Goal: Obtain resource: Download file/media

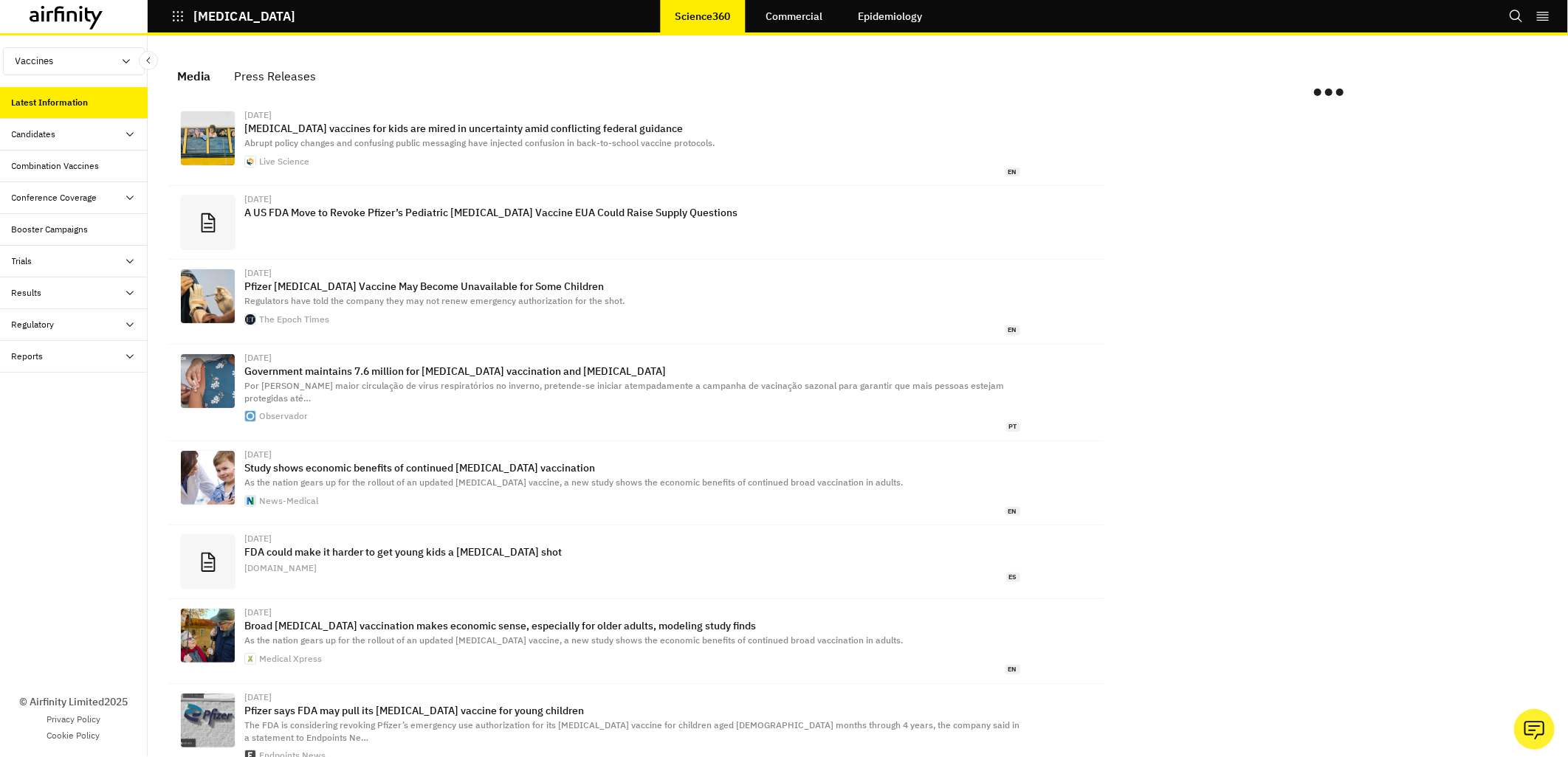
click at [56, 260] on div "Trials" at bounding box center [80, 260] width 136 height 14
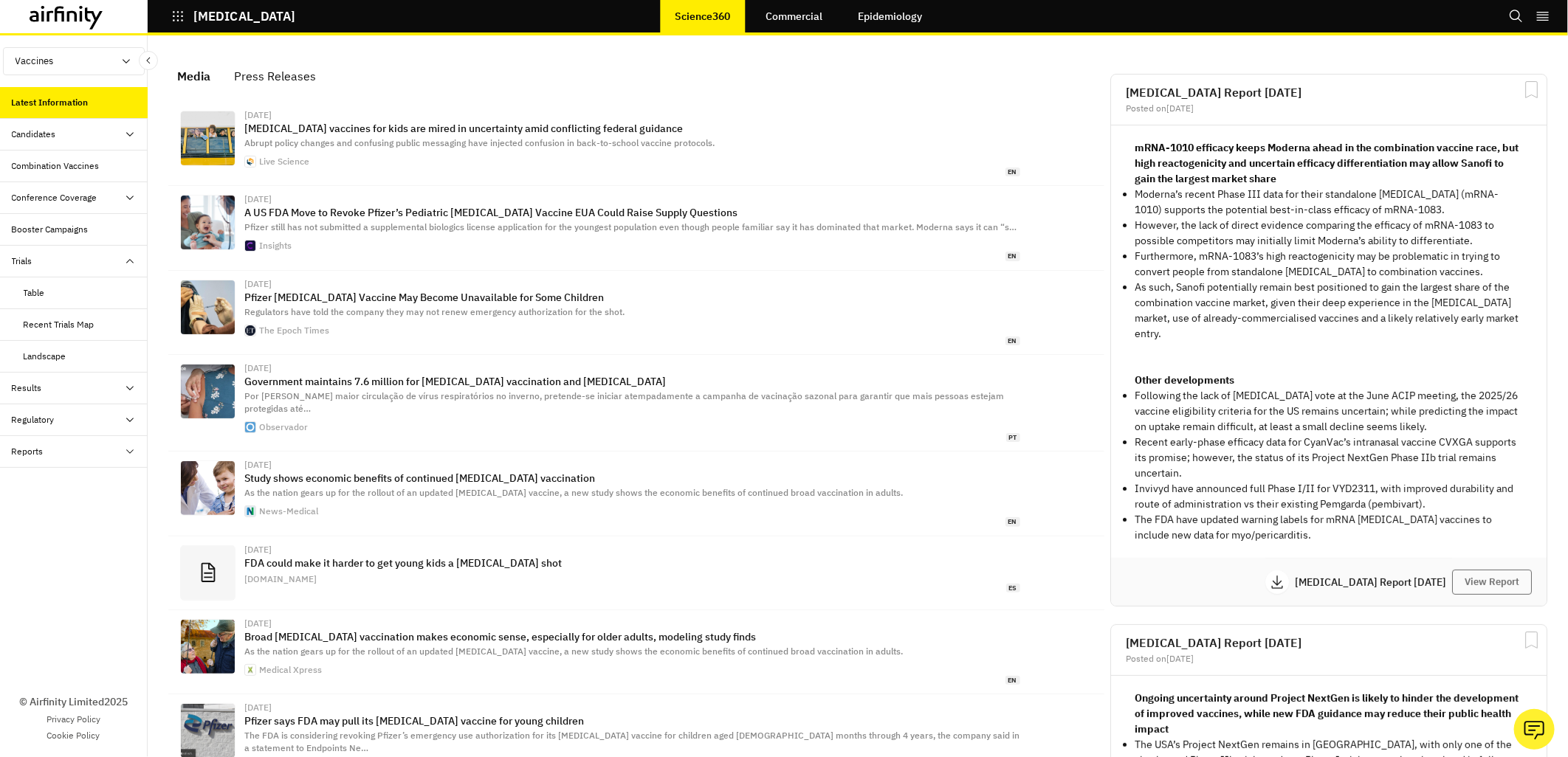
scroll to position [937, 431]
click at [54, 297] on div "Table" at bounding box center [85, 292] width 124 height 14
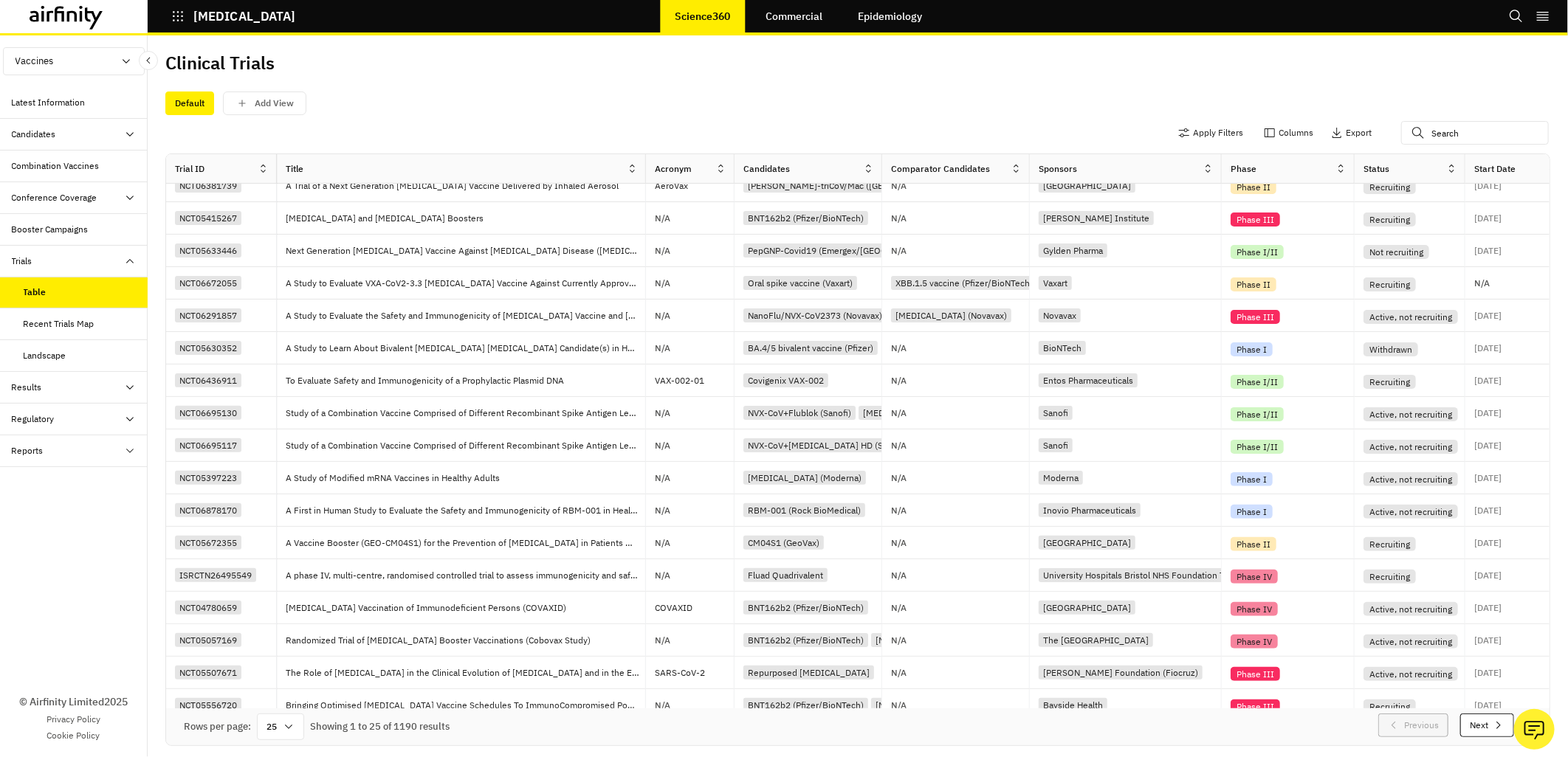
scroll to position [290, 0]
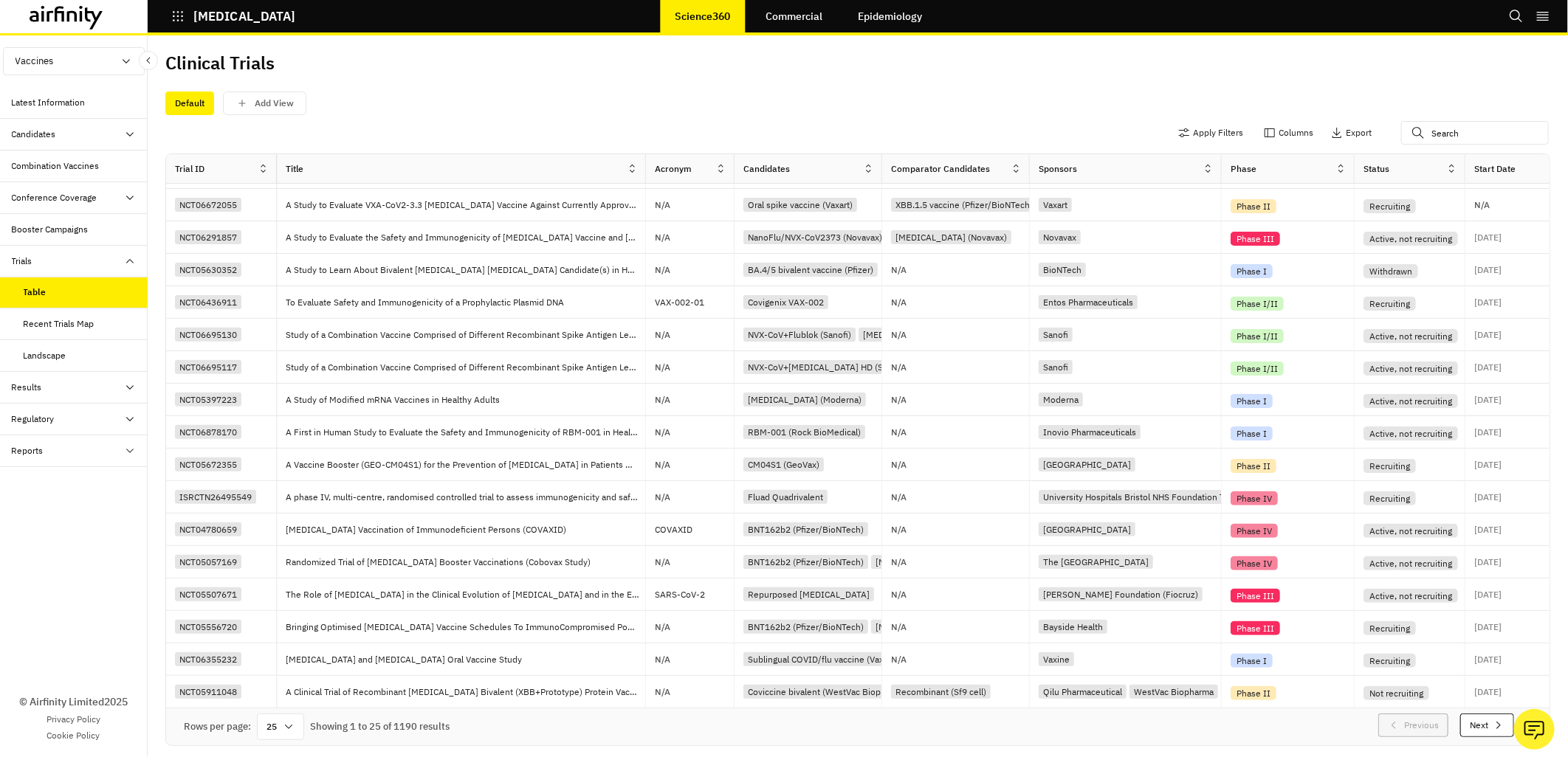
click at [279, 725] on div "25" at bounding box center [280, 726] width 47 height 26
click at [286, 538] on div "100" at bounding box center [280, 531] width 43 height 33
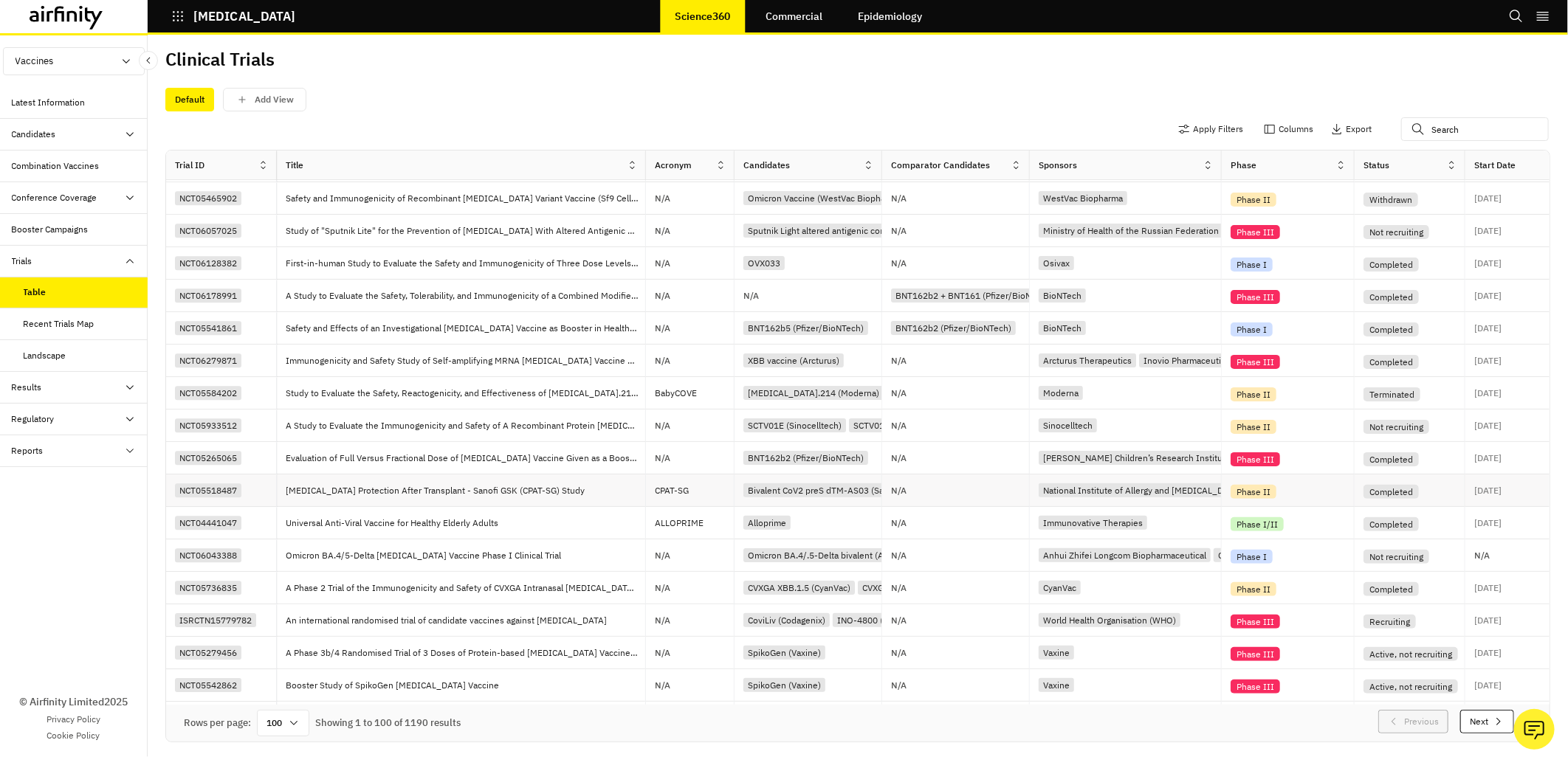
scroll to position [2619, 0]
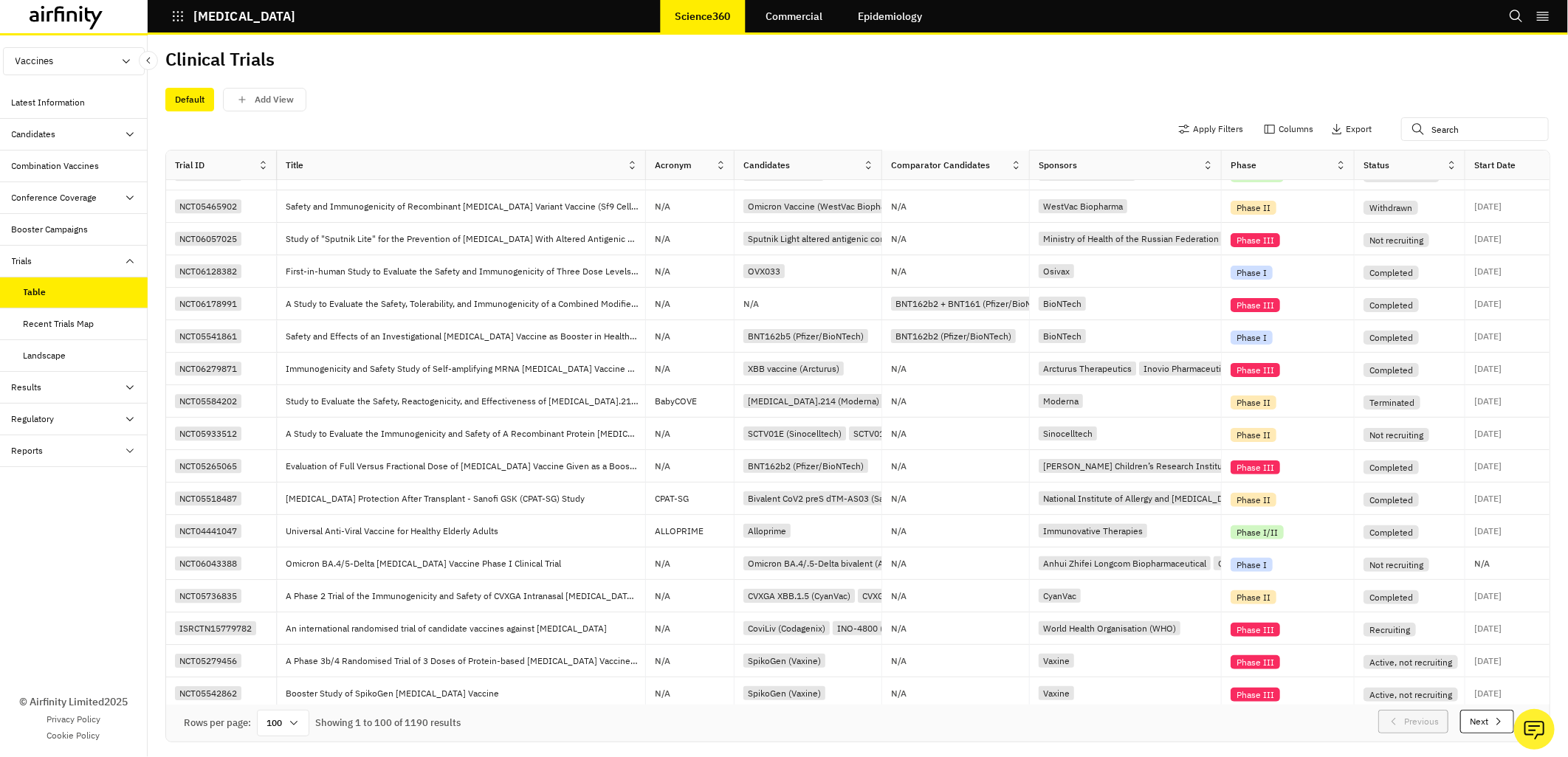
click at [39, 453] on div "Reports" at bounding box center [27, 450] width 32 height 14
click at [34, 510] on div "Research Briefs" at bounding box center [55, 514] width 63 height 14
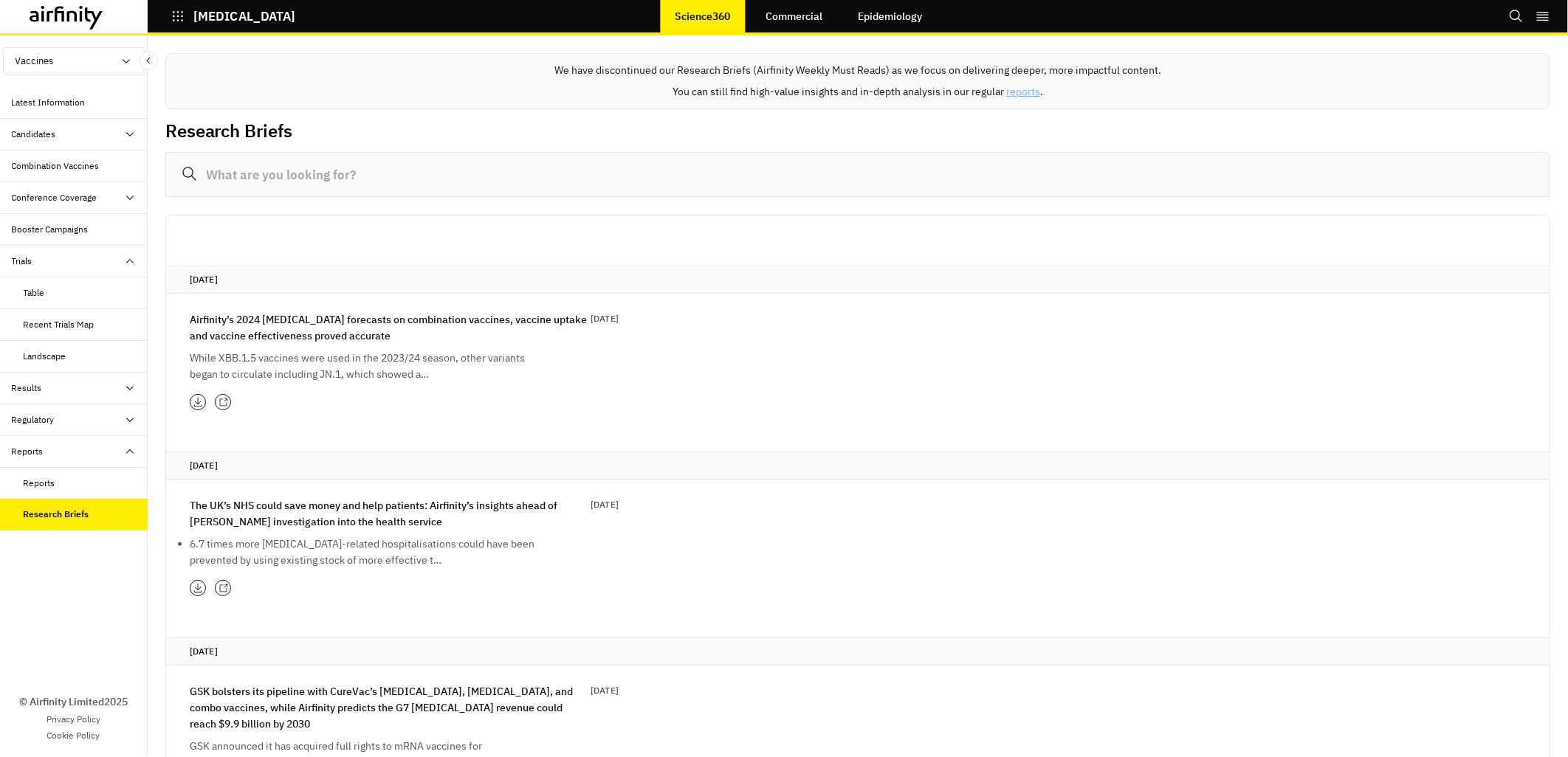
click at [34, 490] on div "Reports" at bounding box center [39, 483] width 32 height 14
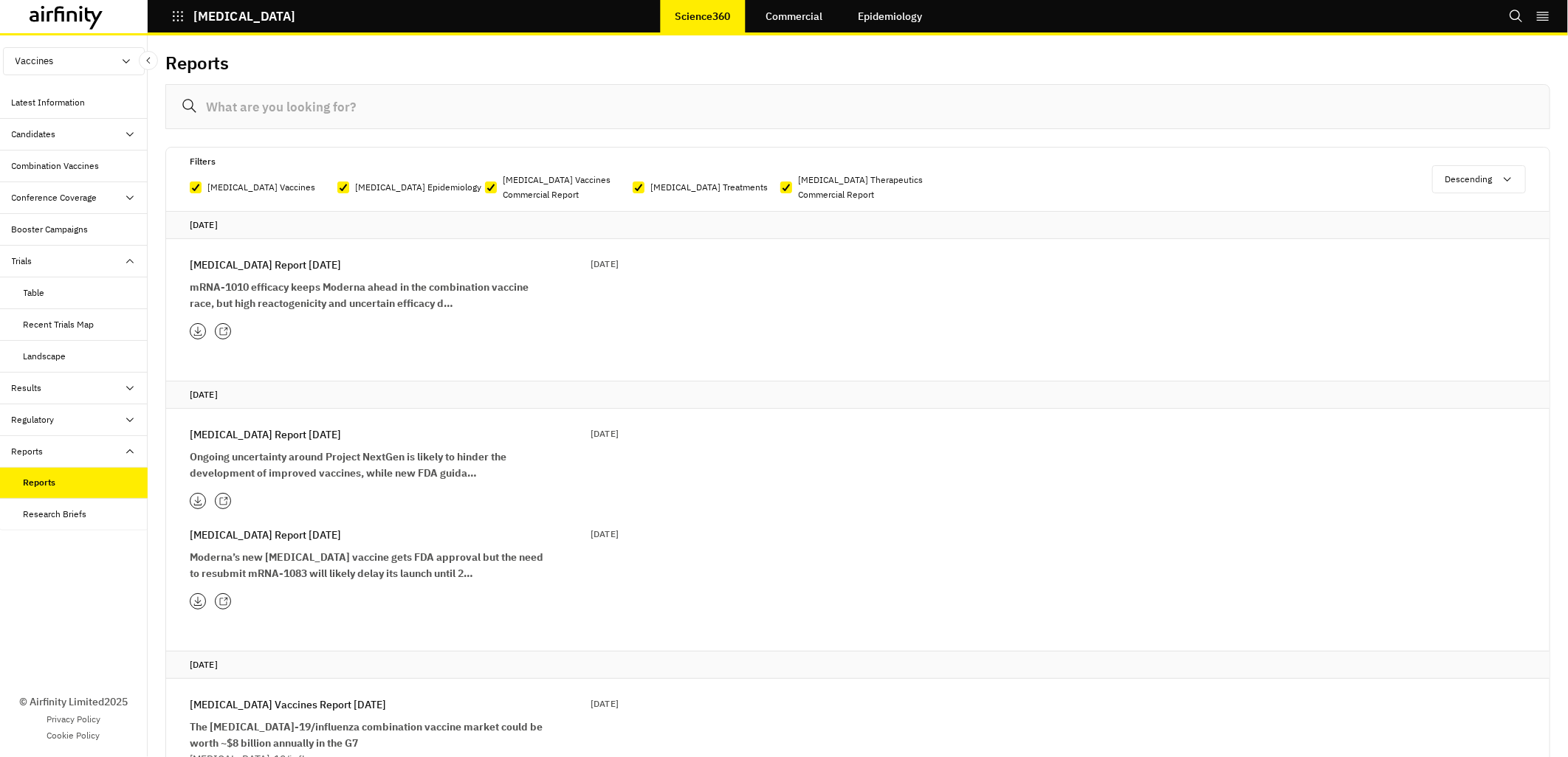
click at [33, 411] on div "Regulatory" at bounding box center [73, 420] width 147 height 32
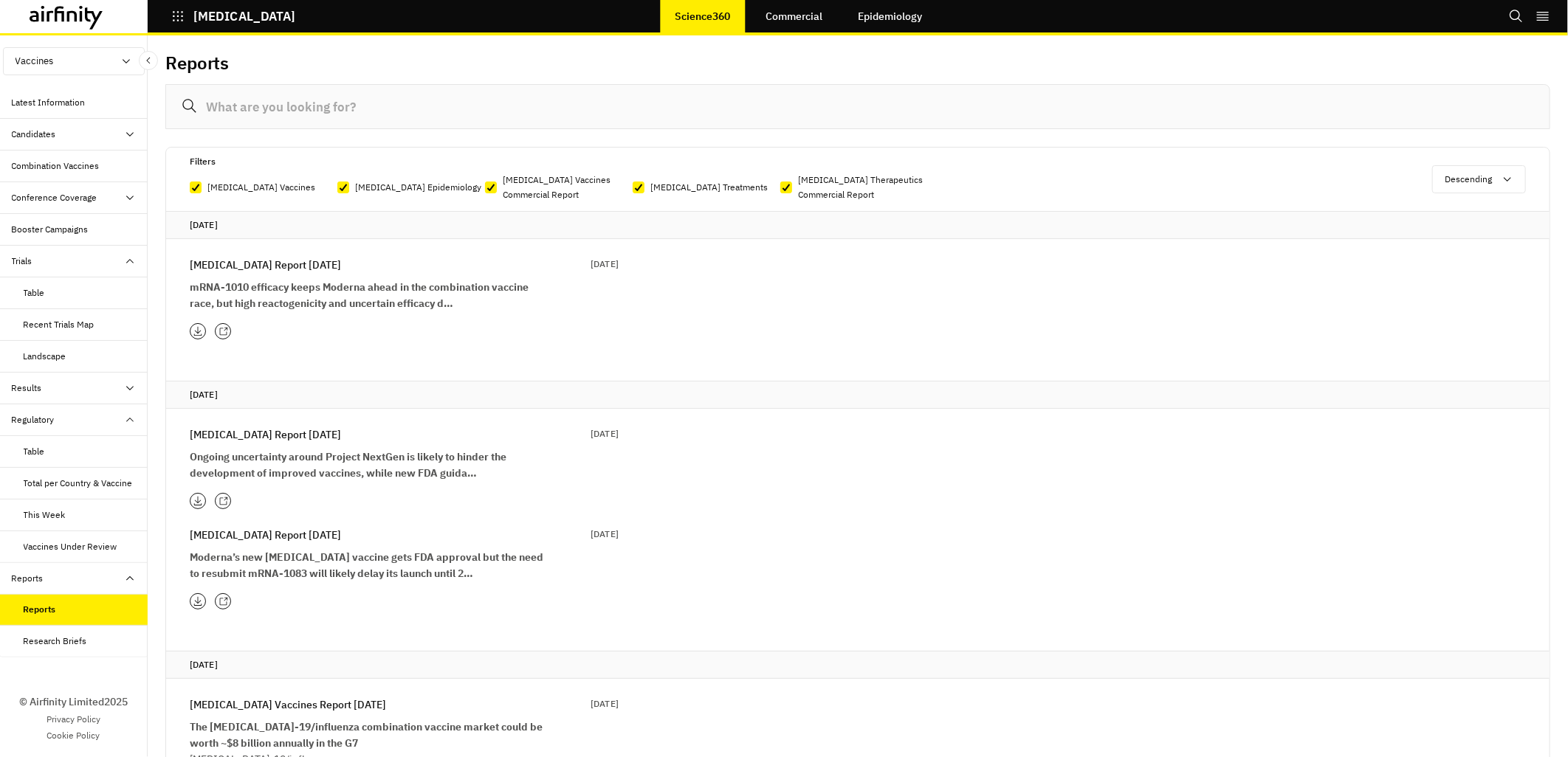
click at [42, 551] on div "Vaccines Under Review" at bounding box center [71, 546] width 94 height 14
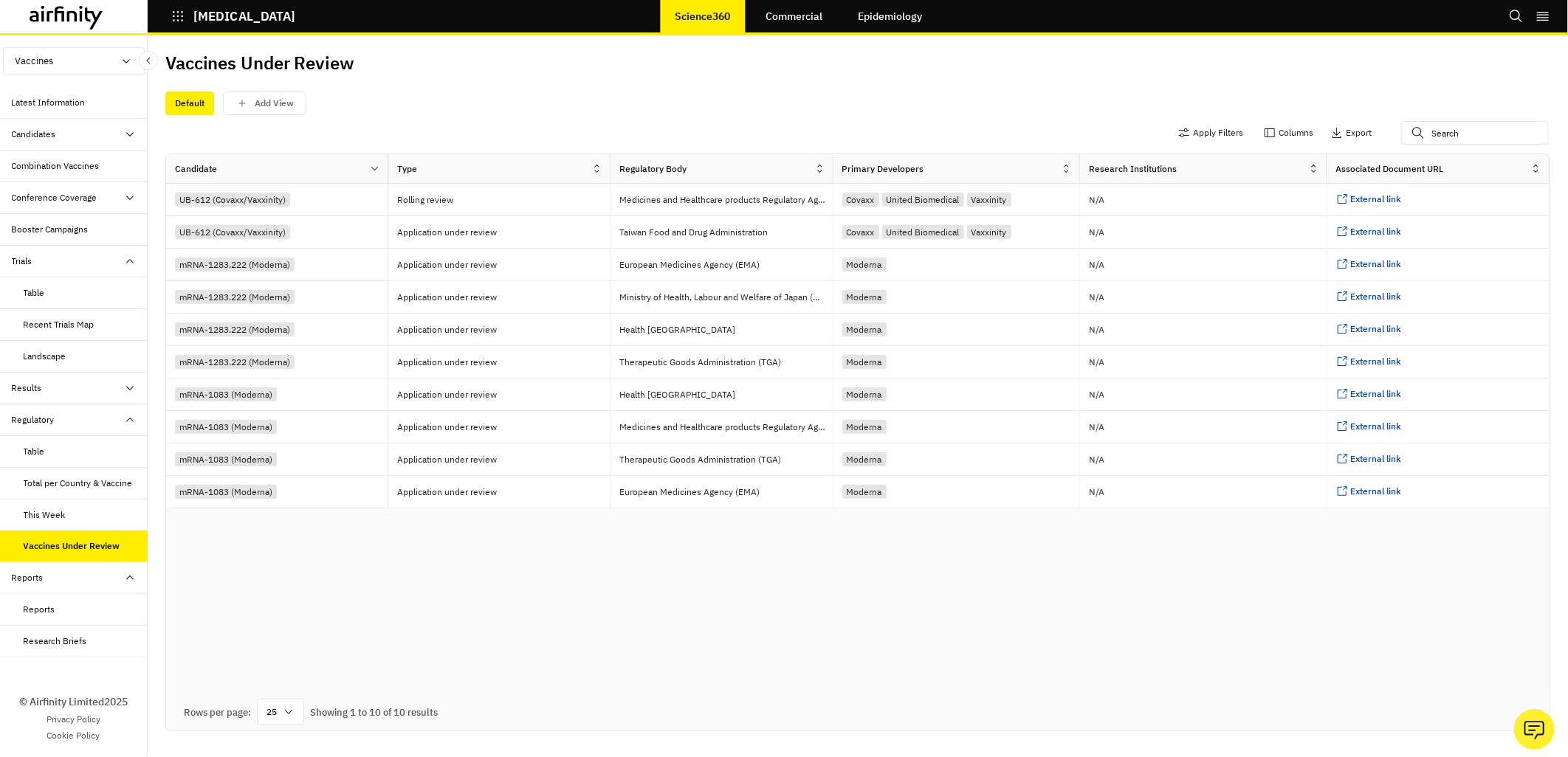
scroll to position [2, 0]
click at [52, 137] on div "Candidates" at bounding box center [33, 134] width 44 height 14
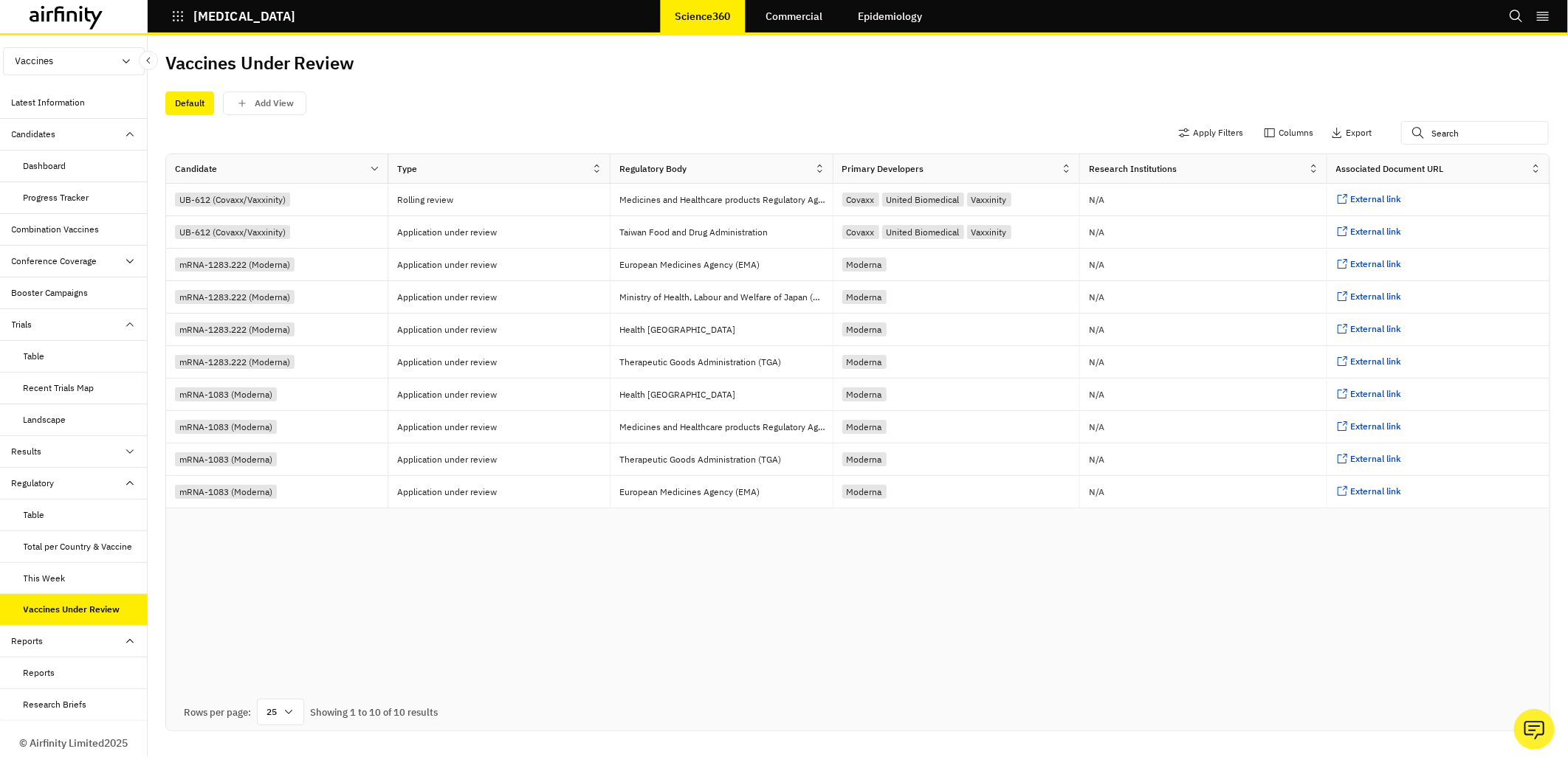
click at [520, 572] on div "Candidate Type Regulatory Body Primary Developers Research Institutions Associa…" at bounding box center [858, 441] width 1383 height 576
click at [50, 15] on icon at bounding box center [67, 18] width 74 height 24
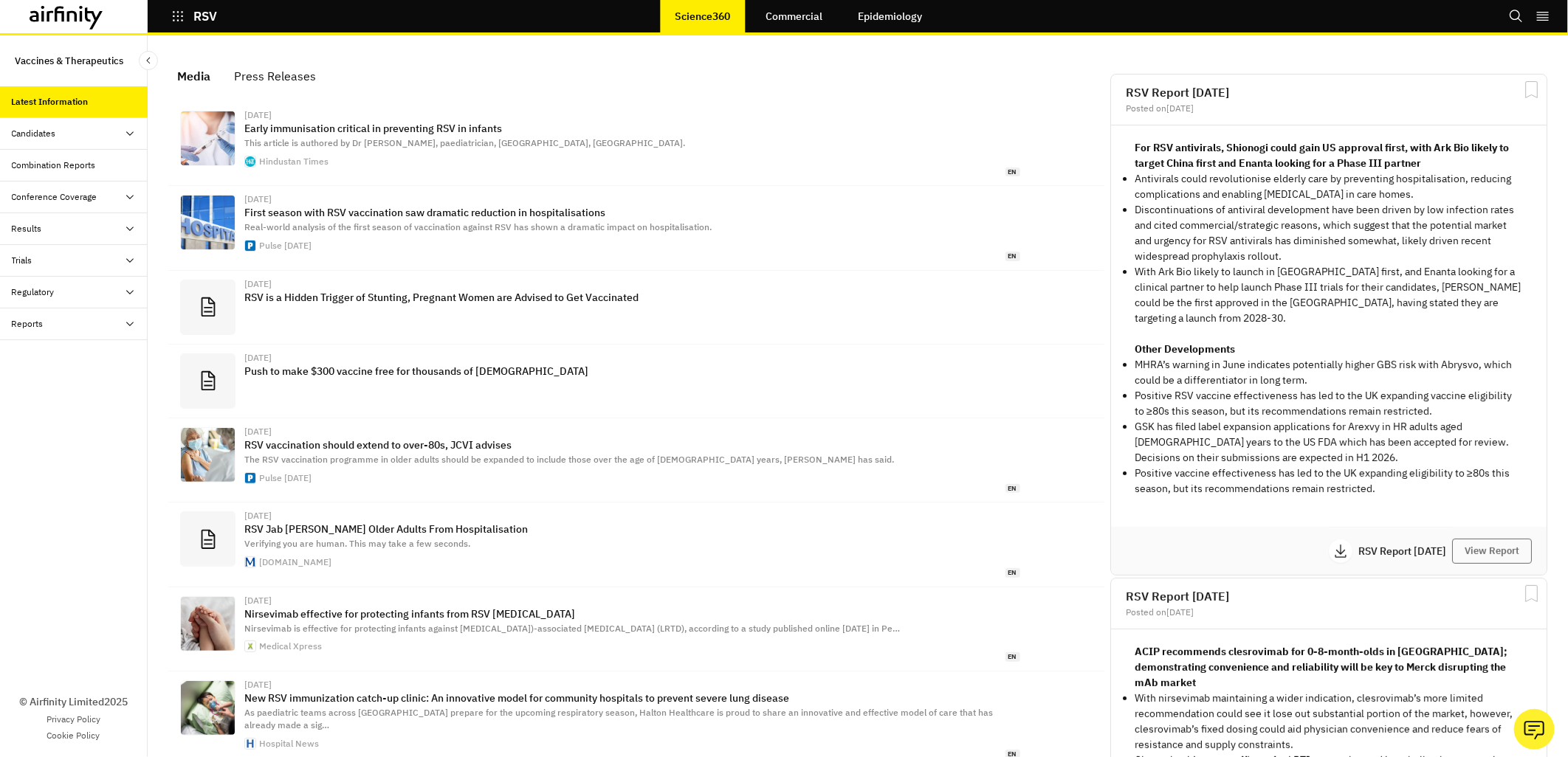
scroll to position [937, 431]
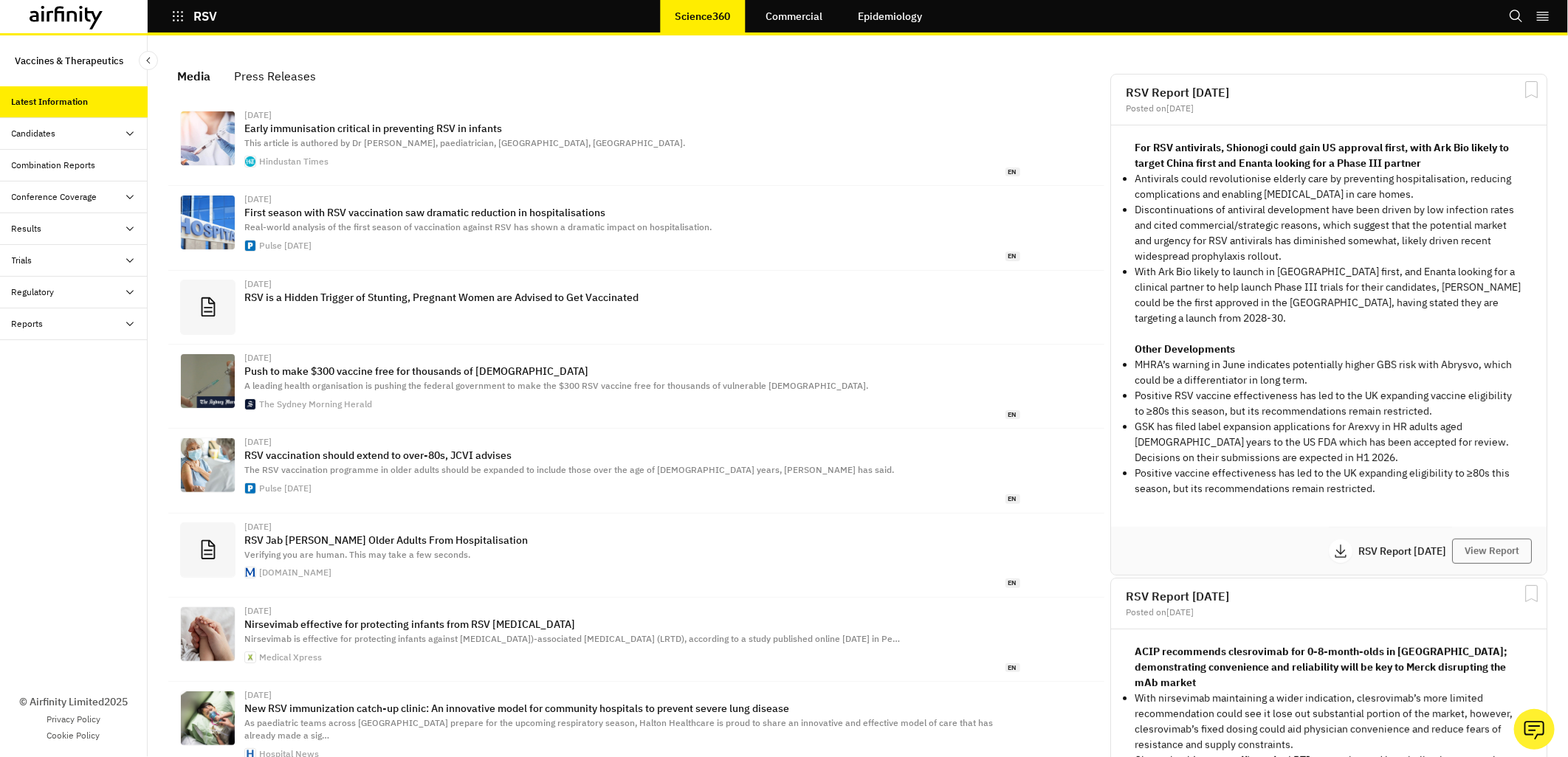
click at [41, 135] on div "Candidates" at bounding box center [33, 133] width 44 height 14
click at [38, 173] on div "Dashboard" at bounding box center [73, 166] width 147 height 32
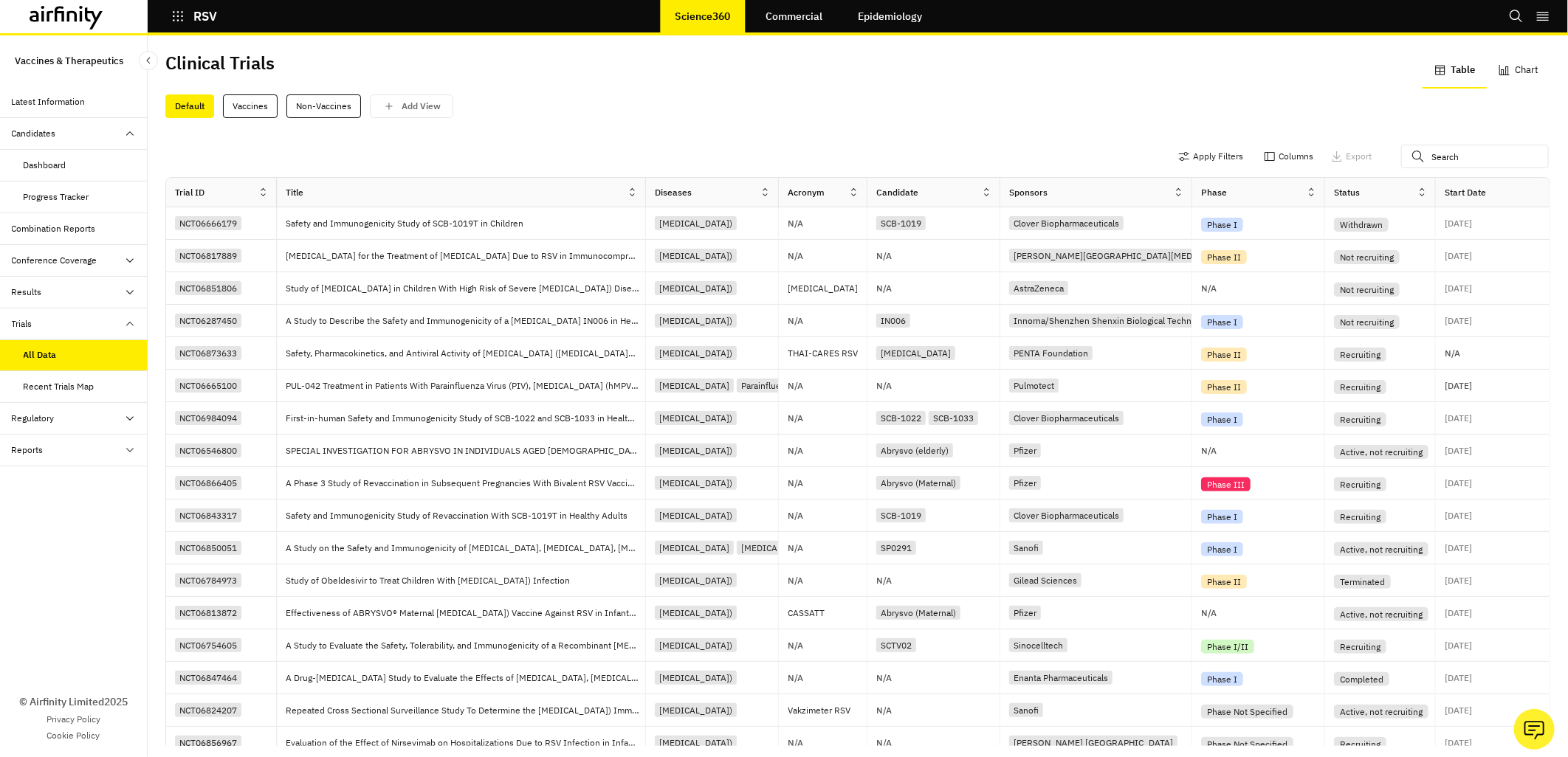
click at [90, 17] on icon at bounding box center [67, 18] width 74 height 24
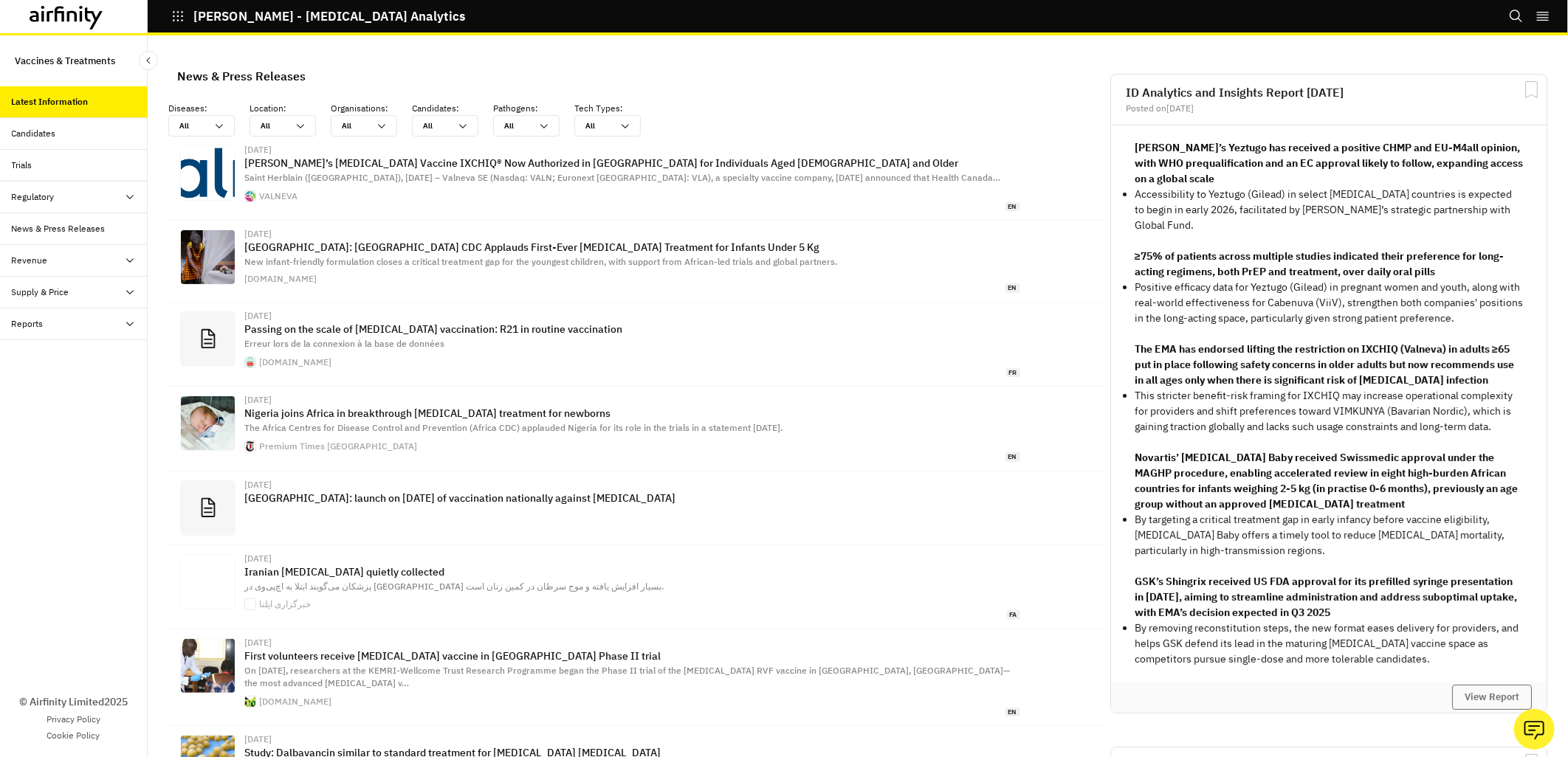
scroll to position [969, 431]
click at [45, 131] on div "Candidates" at bounding box center [33, 133] width 44 height 14
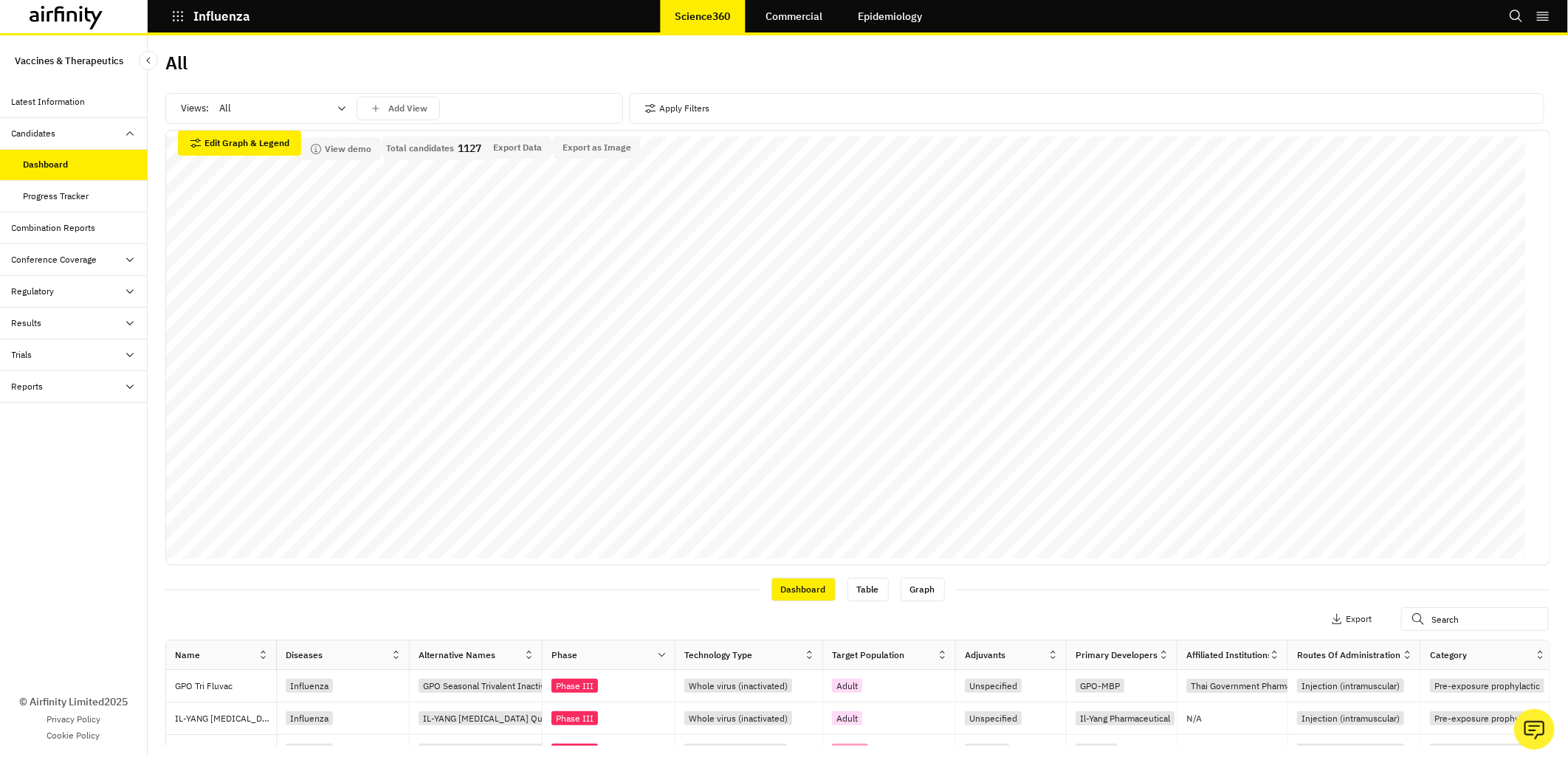
click at [47, 6] on icon at bounding box center [67, 18] width 74 height 24
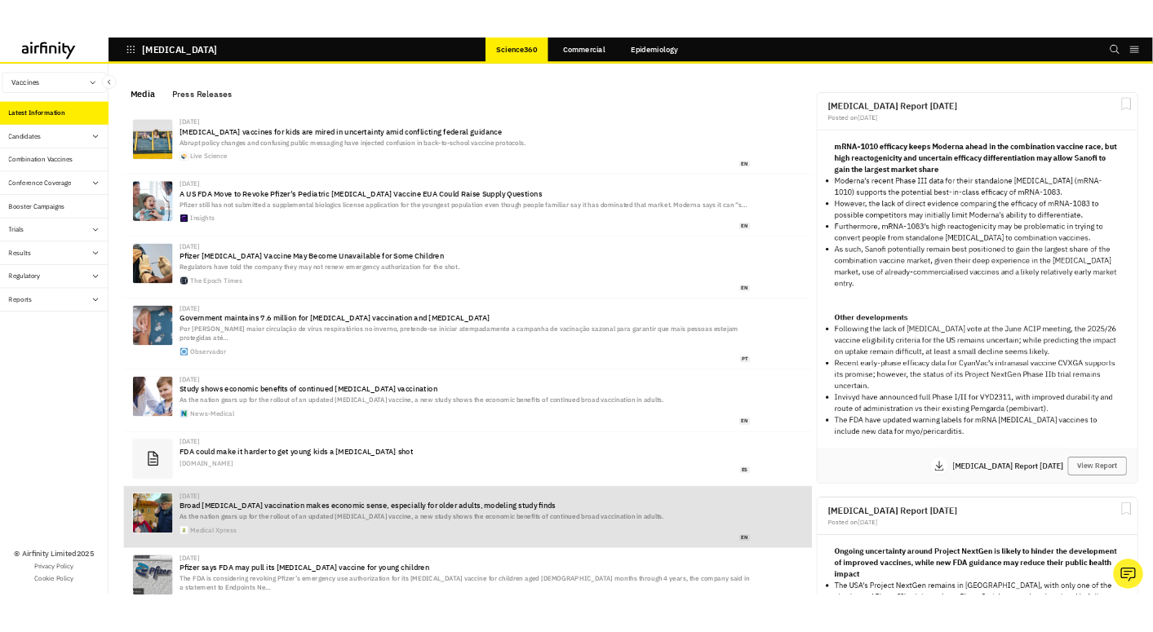
scroll to position [1036, 476]
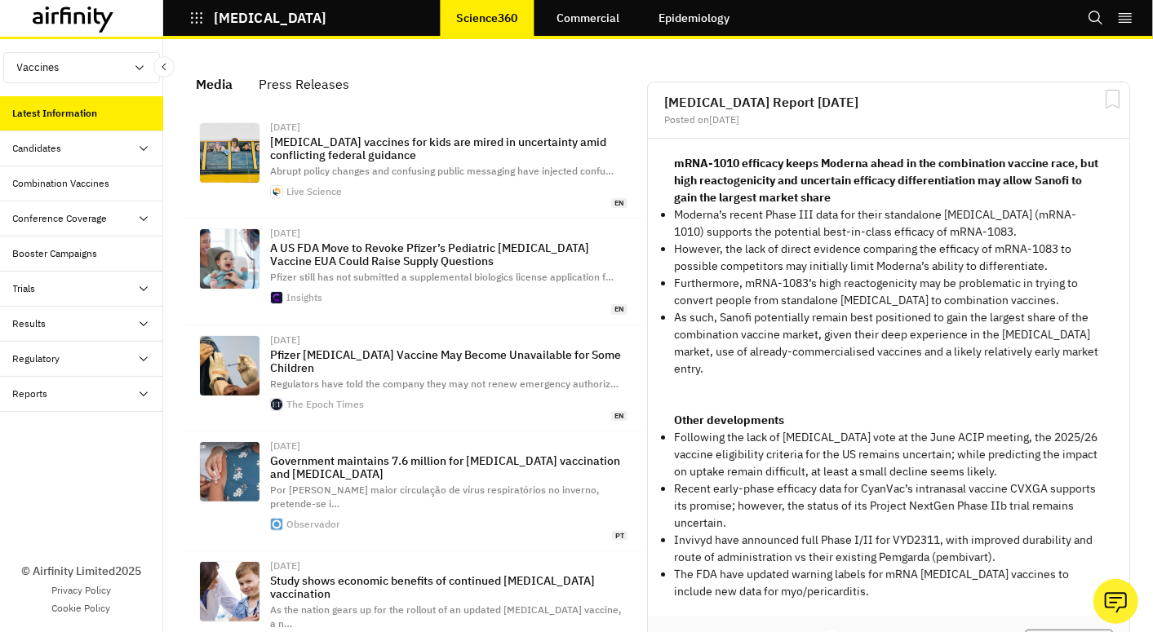
click at [33, 153] on div "Candidates" at bounding box center [37, 148] width 49 height 15
click at [34, 188] on div "Dashboard" at bounding box center [49, 183] width 47 height 15
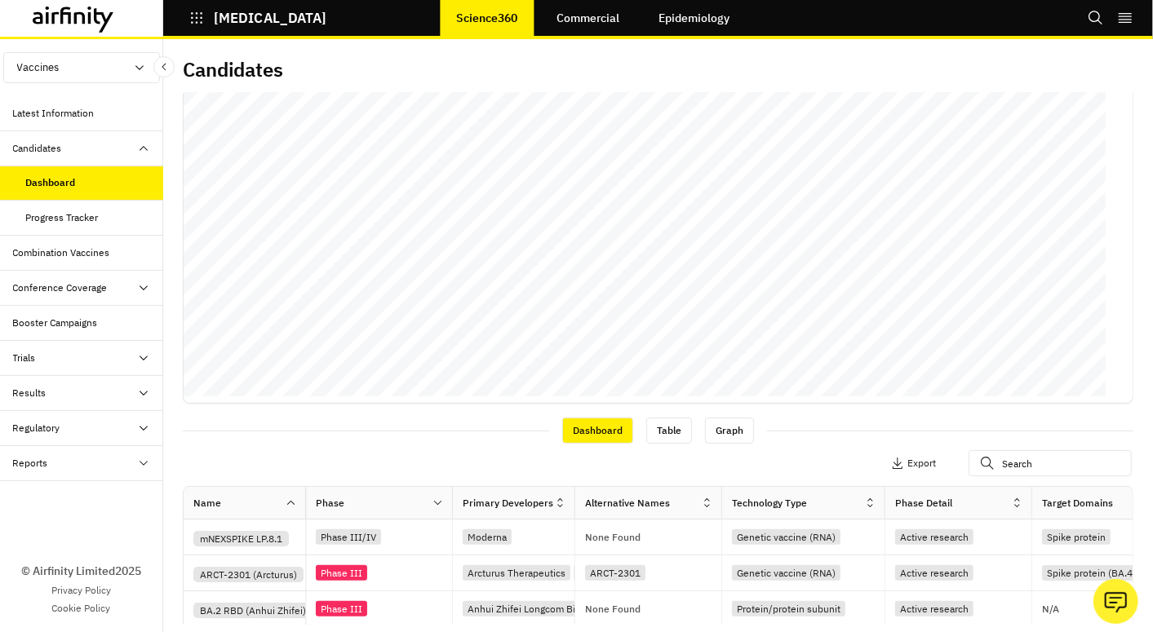
scroll to position [489, 0]
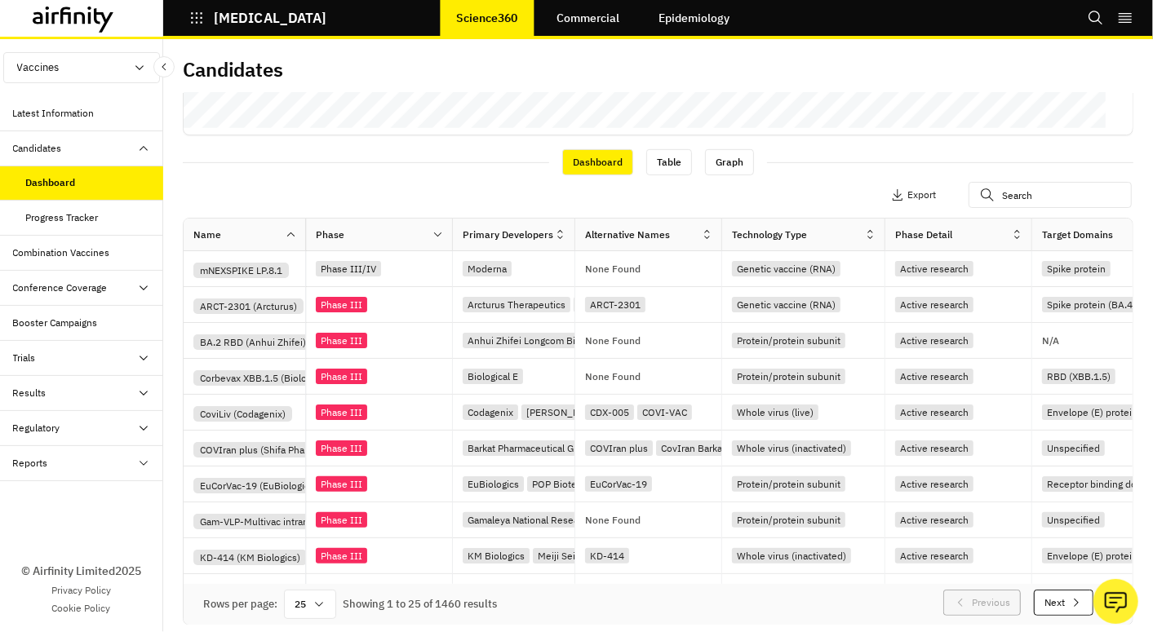
click at [323, 599] on icon at bounding box center [318, 604] width 13 height 13
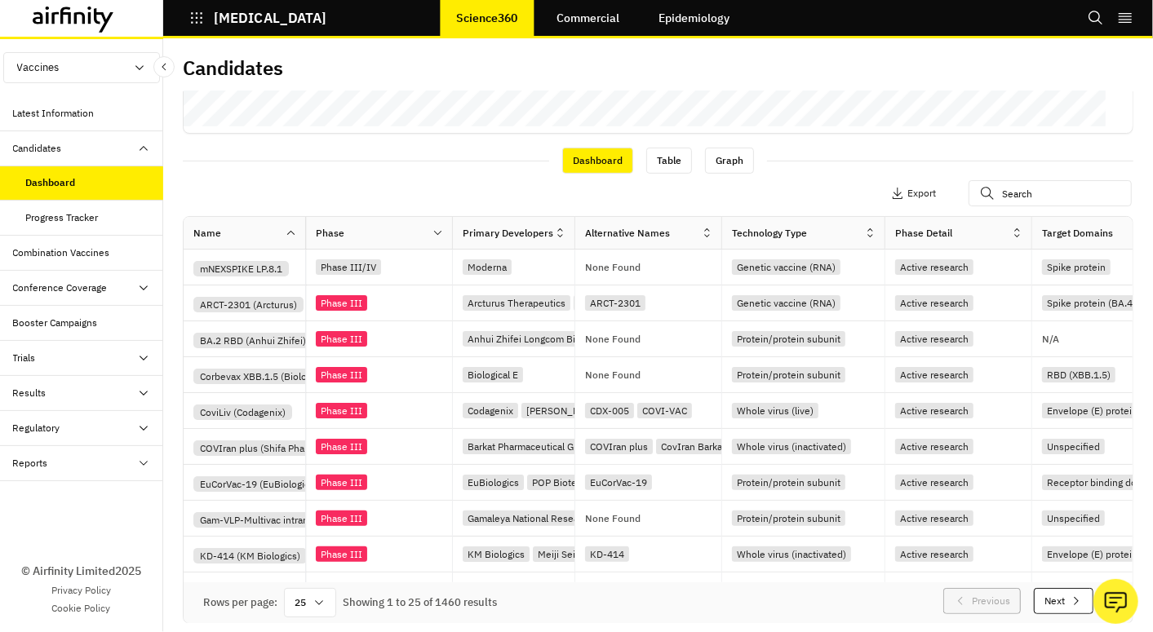
scroll to position [0, 0]
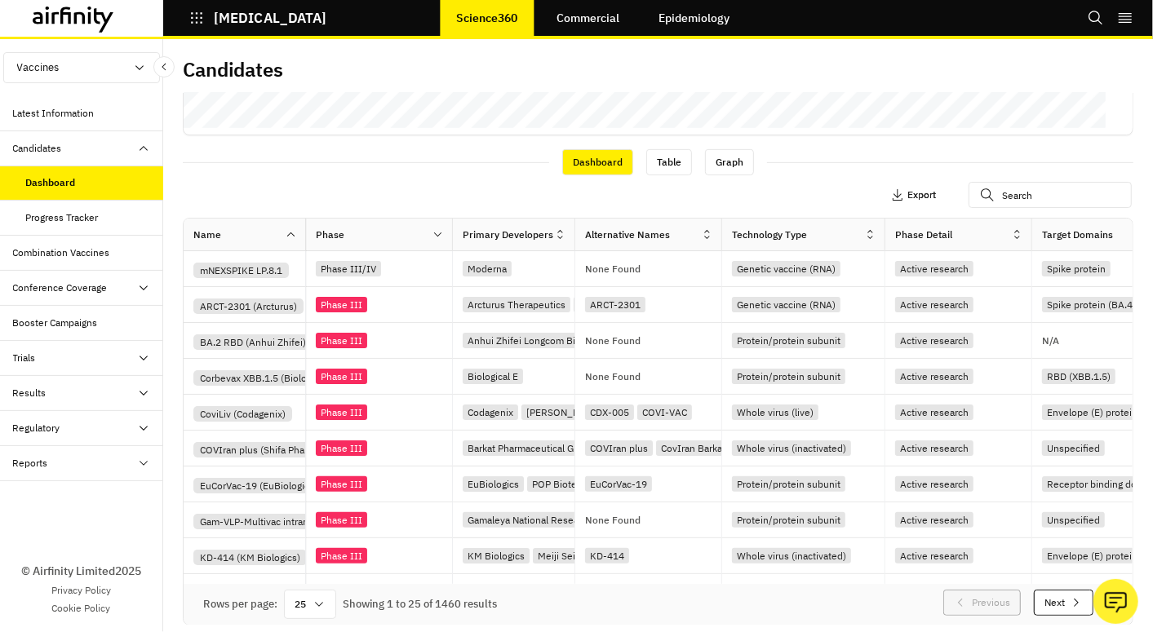
click at [907, 193] on p "Export" at bounding box center [921, 194] width 29 height 11
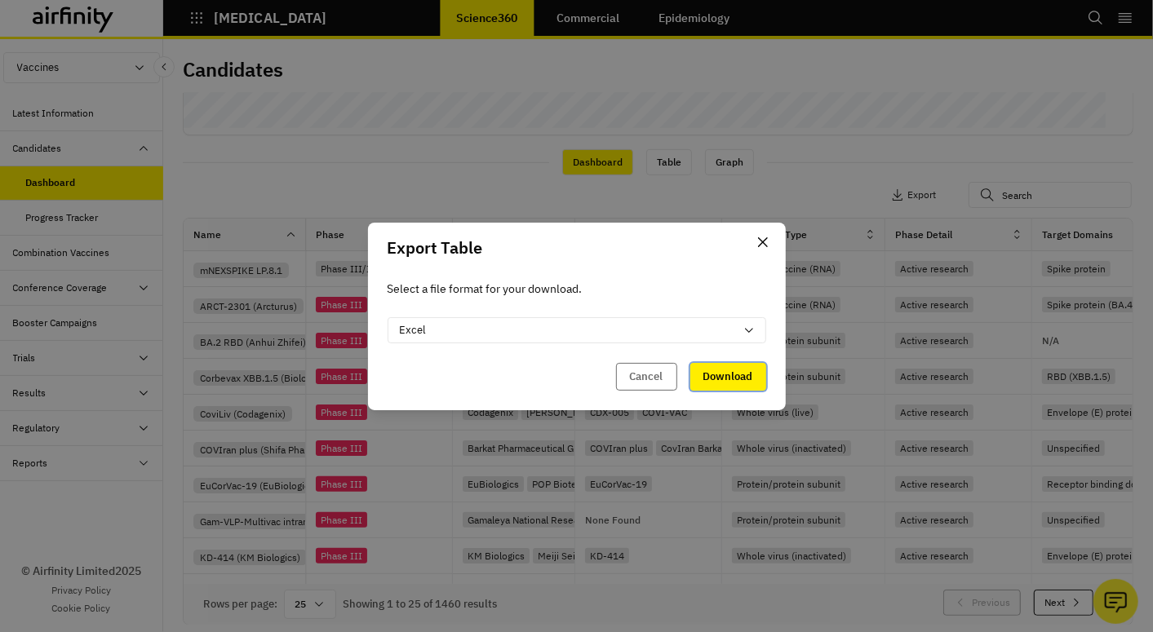
click at [744, 374] on button "Download" at bounding box center [728, 377] width 76 height 28
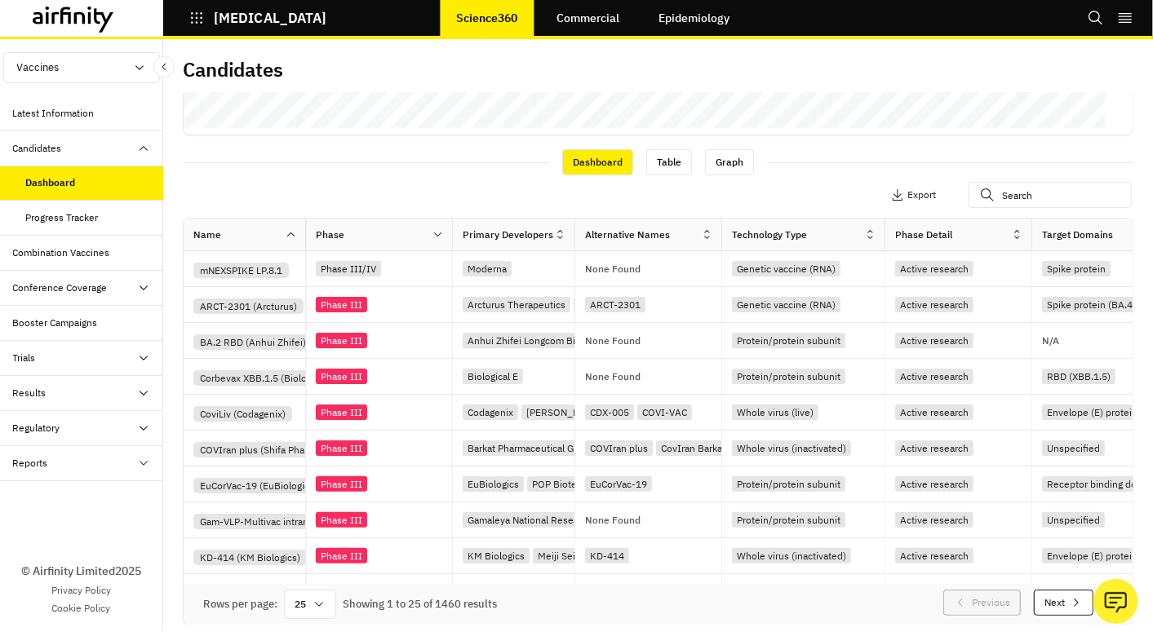
click at [51, 353] on div "Trials" at bounding box center [88, 358] width 150 height 15
click at [43, 392] on div "Table" at bounding box center [38, 393] width 24 height 15
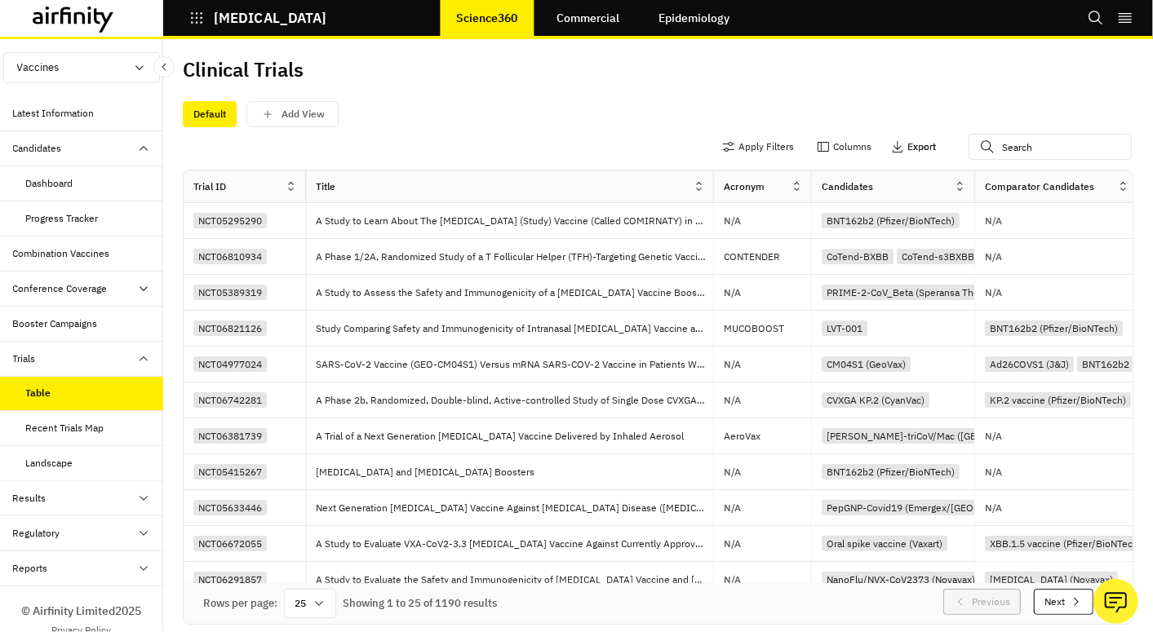
click at [891, 146] on button "Export" at bounding box center [913, 147] width 45 height 26
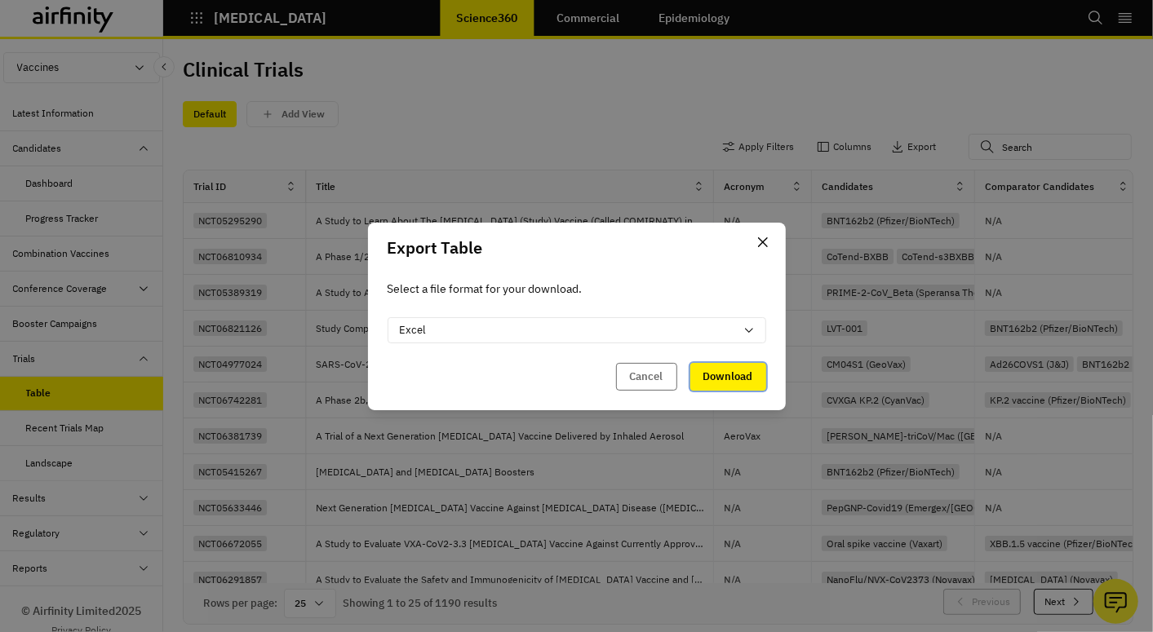
click at [732, 374] on button "Download" at bounding box center [728, 377] width 76 height 28
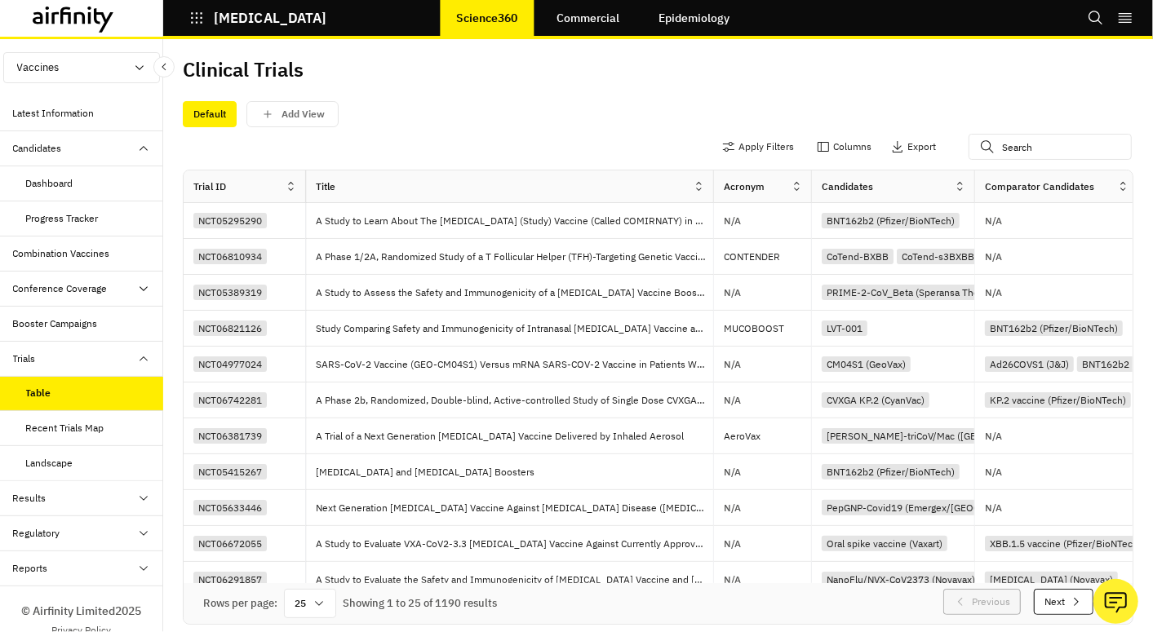
click at [41, 531] on div "Regulatory" at bounding box center [36, 533] width 47 height 15
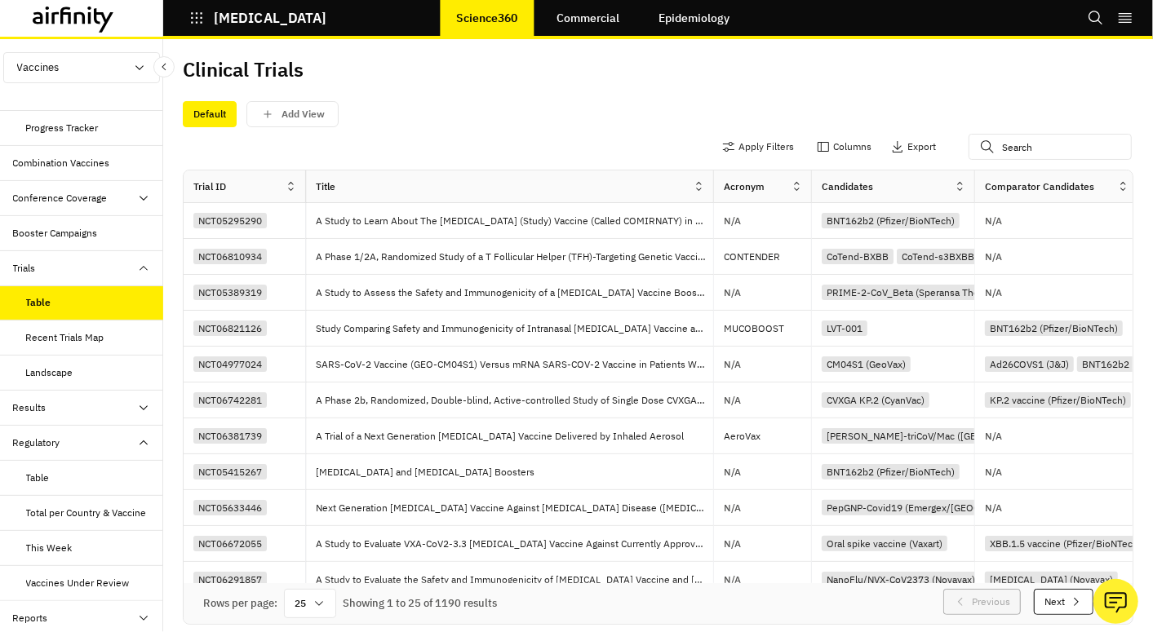
click at [46, 479] on div "Table" at bounding box center [38, 478] width 24 height 15
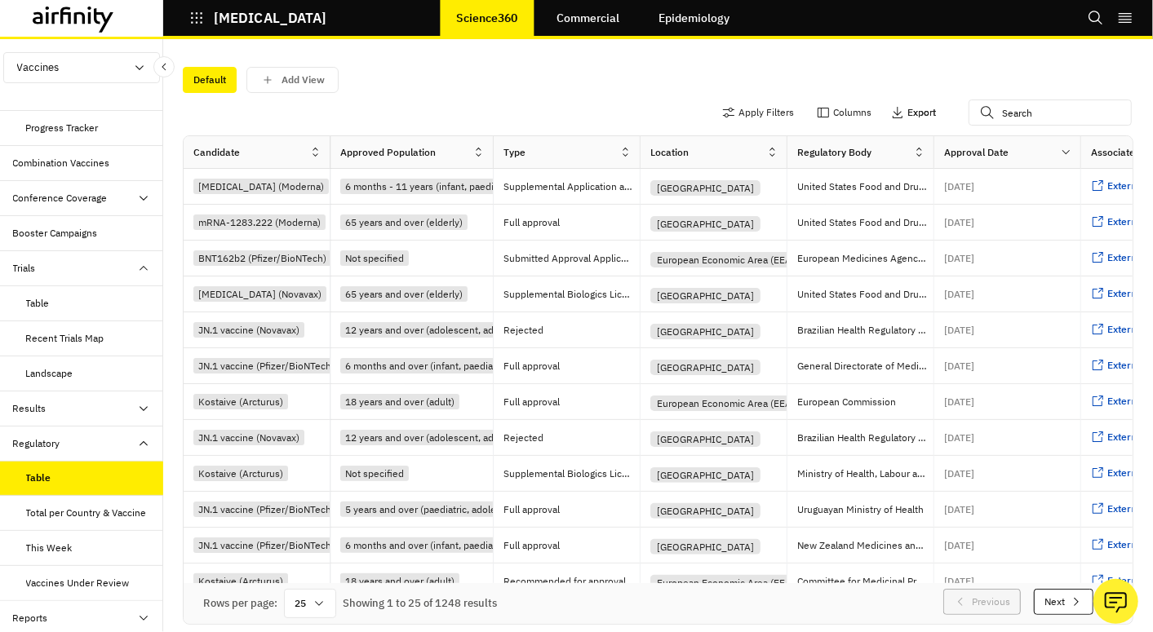
click at [907, 111] on p "Export" at bounding box center [921, 112] width 29 height 11
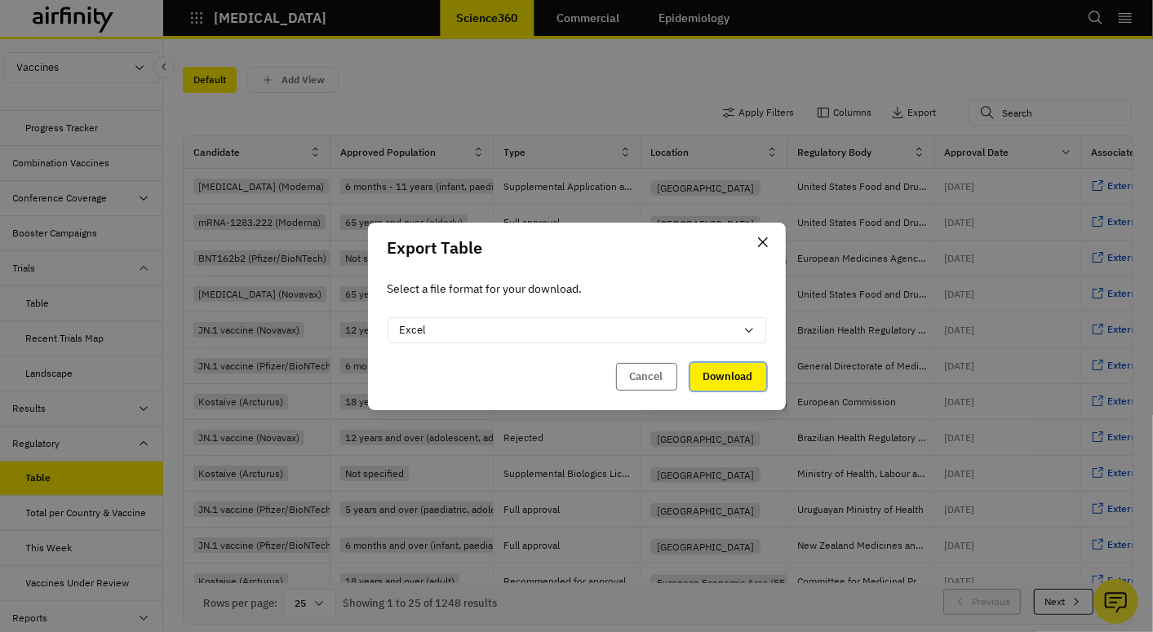
click at [736, 371] on button "Download" at bounding box center [728, 377] width 76 height 28
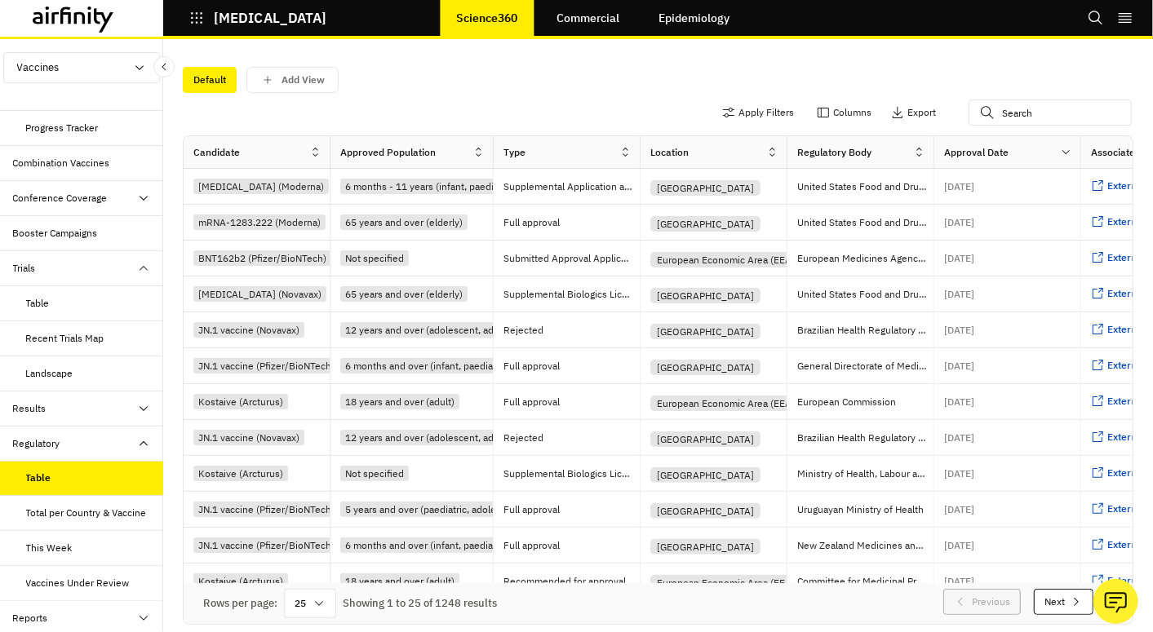
click at [85, 69] on button "Vaccines" at bounding box center [81, 67] width 157 height 31
click at [61, 130] on p "Therapeutics" at bounding box center [48, 129] width 88 height 31
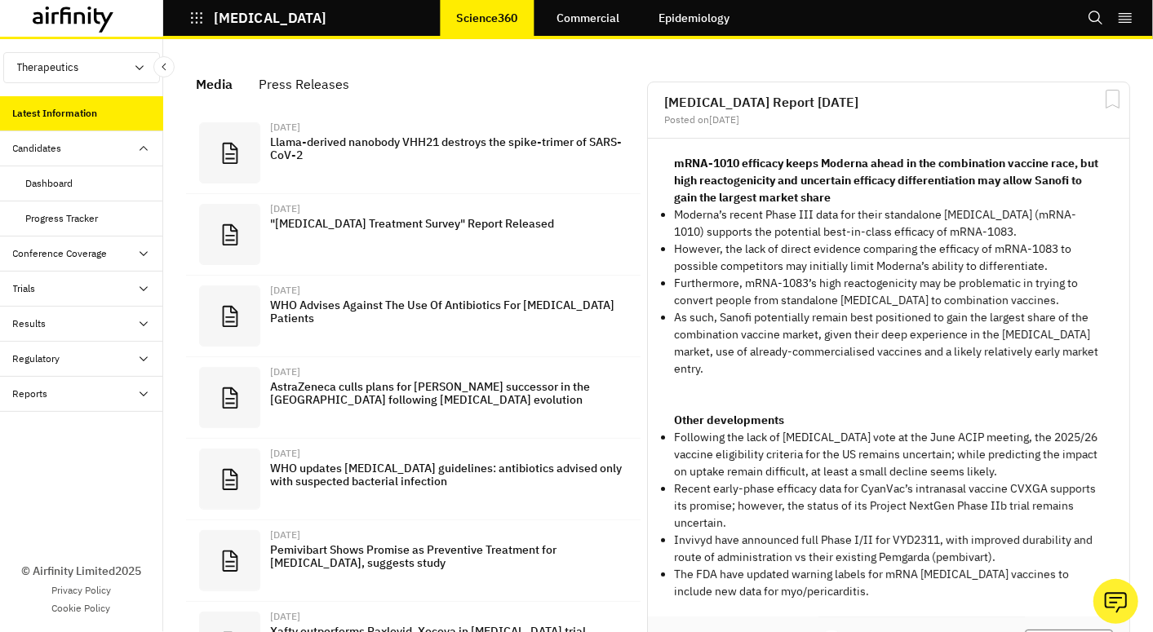
scroll to position [980, 475]
click at [38, 150] on div "Candidates" at bounding box center [37, 148] width 49 height 15
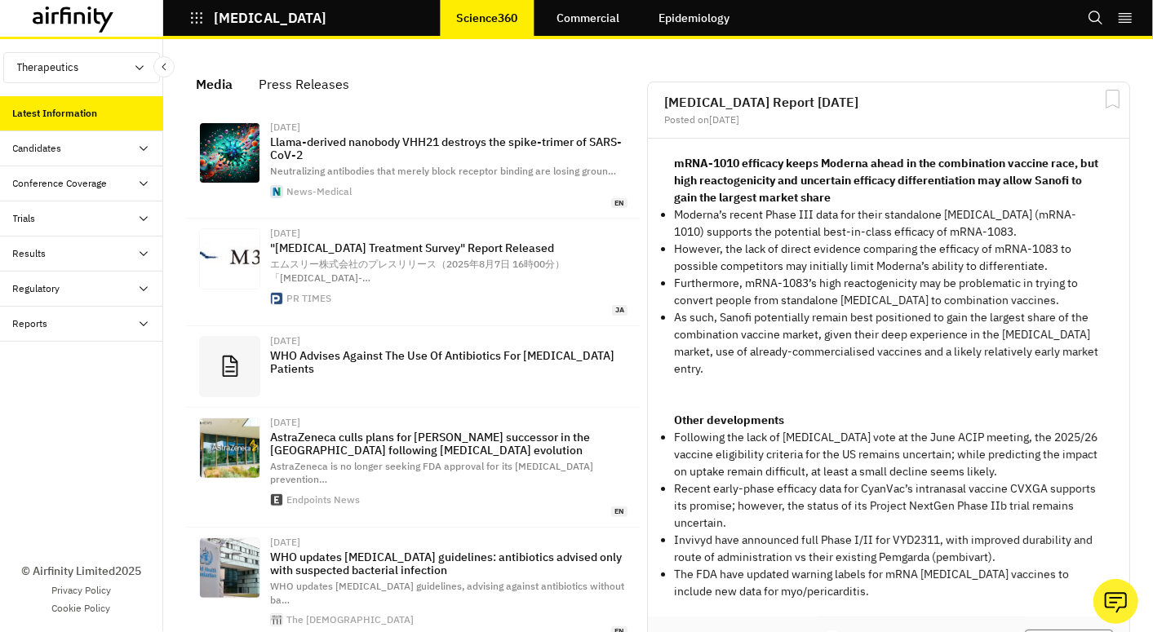
scroll to position [1134, 475]
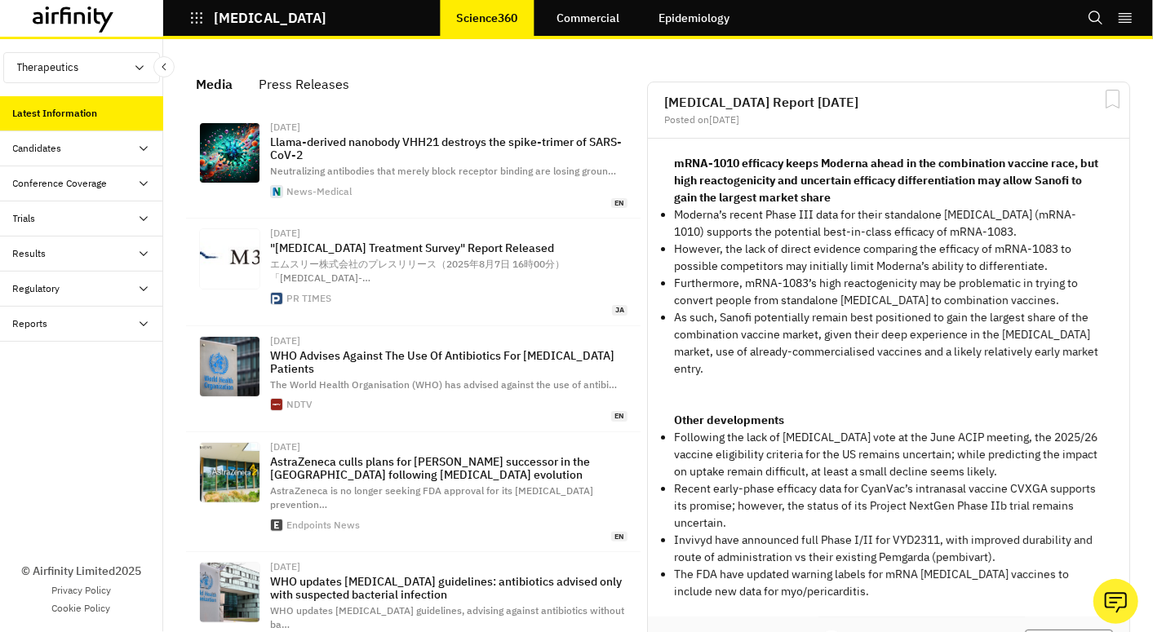
click at [38, 150] on div "Candidates" at bounding box center [37, 148] width 49 height 15
click at [48, 179] on div "Dashboard" at bounding box center [49, 183] width 47 height 15
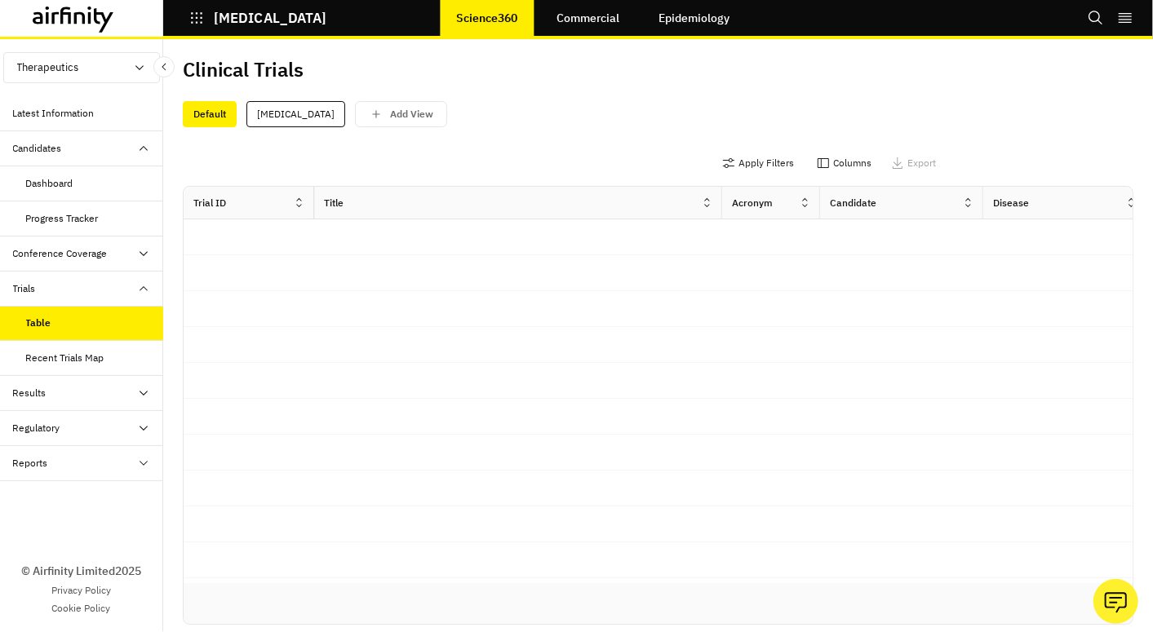
scroll to position [8, 0]
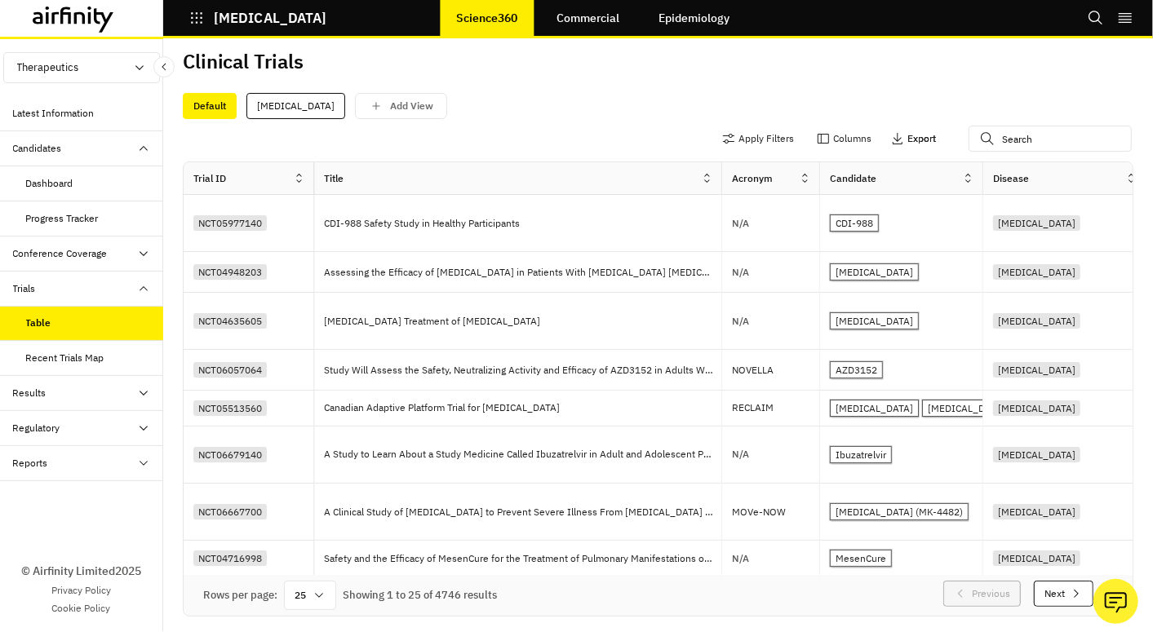
click at [907, 136] on p "Export" at bounding box center [921, 138] width 29 height 11
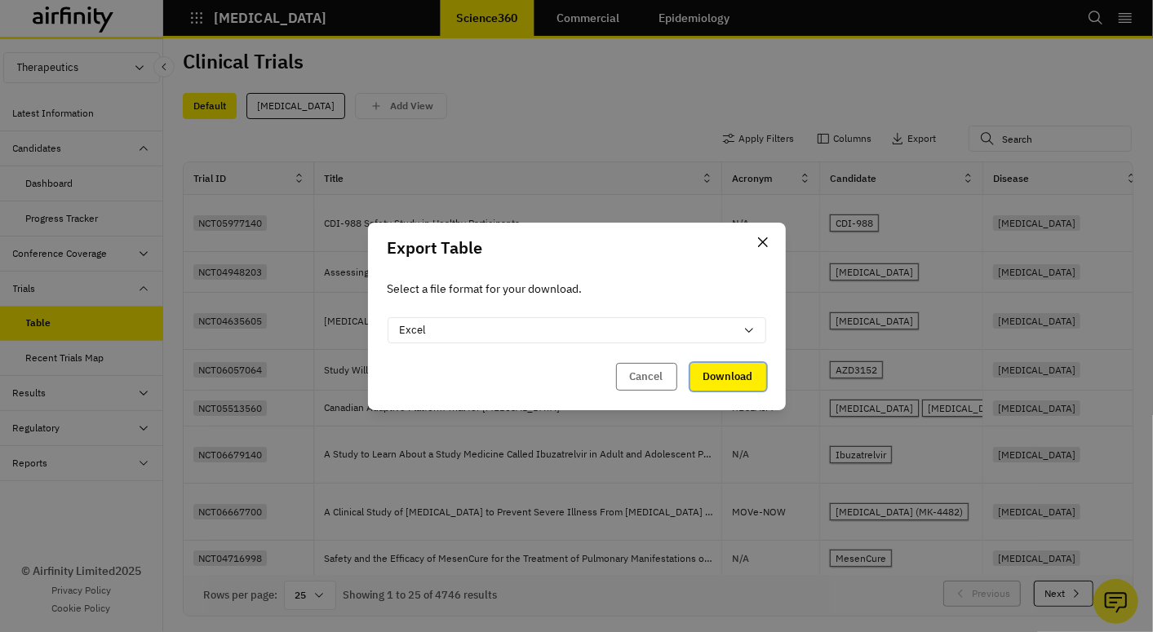
click at [730, 373] on button "Download" at bounding box center [728, 377] width 76 height 28
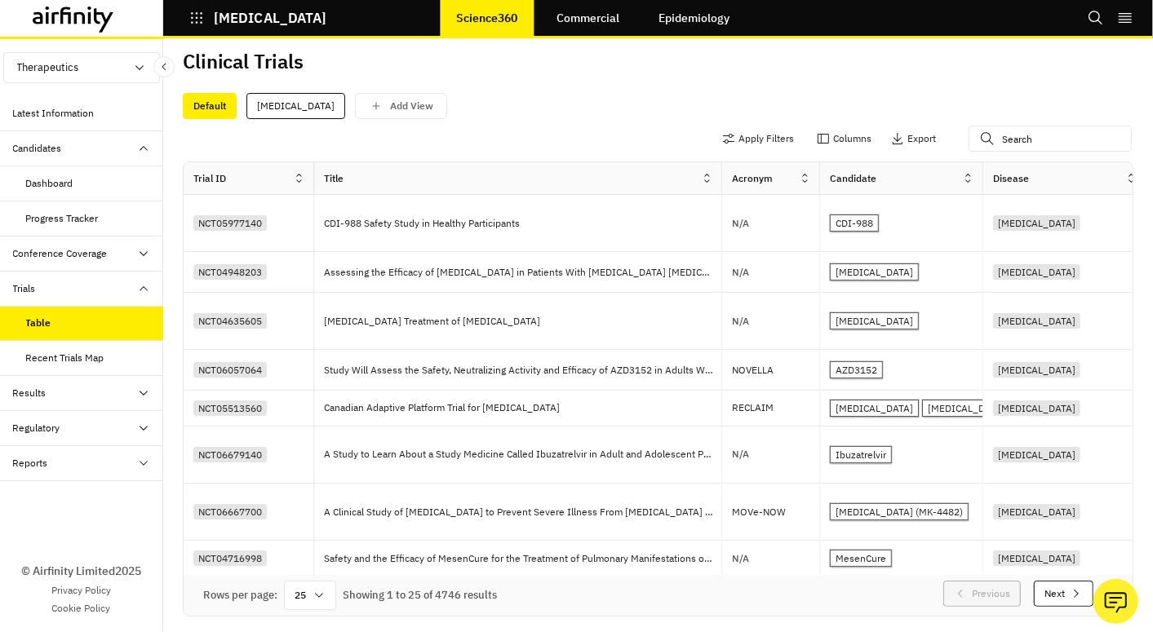
click at [52, 429] on div "Regulatory" at bounding box center [36, 428] width 47 height 15
click at [38, 526] on div "By Country" at bounding box center [50, 533] width 48 height 15
